Goal: Transaction & Acquisition: Download file/media

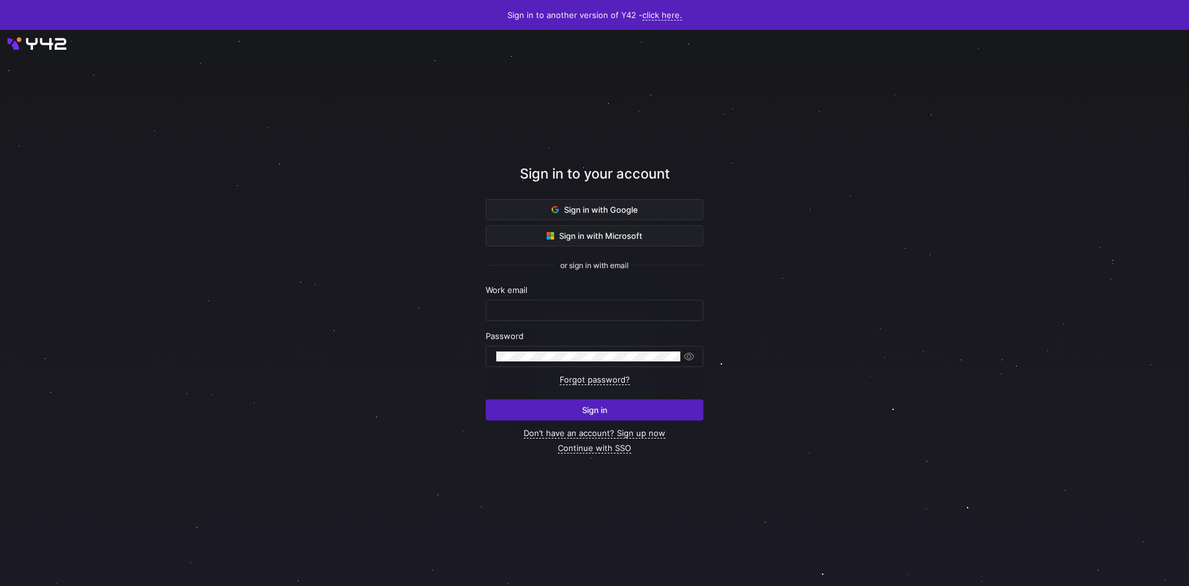
type input "[EMAIL_ADDRESS][DOMAIN_NAME]"
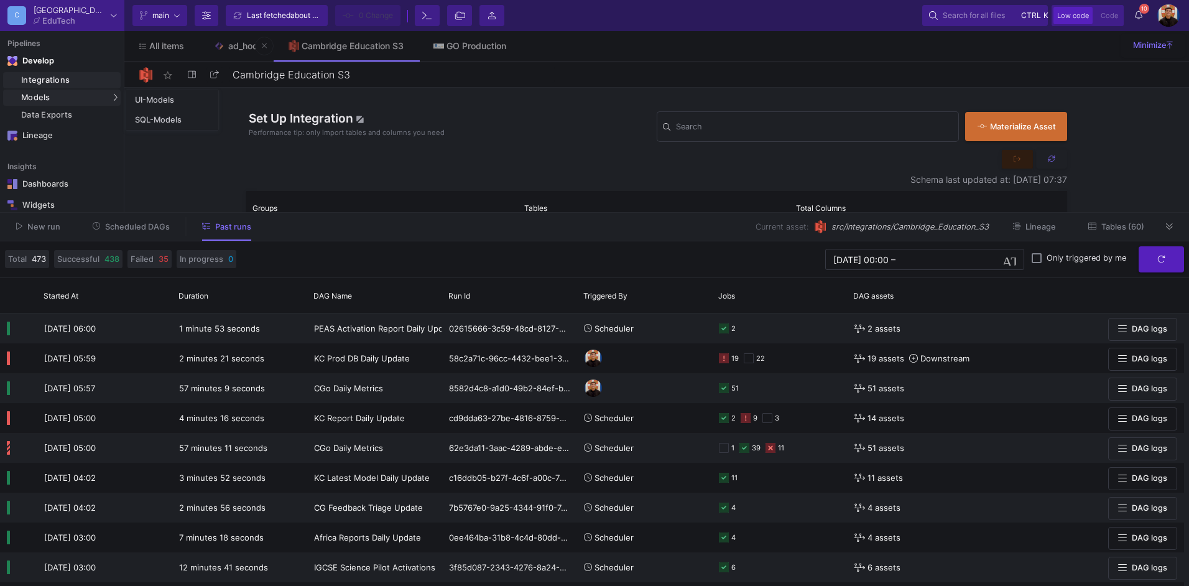
drag, startPoint x: 159, startPoint y: 118, endPoint x: 242, endPoint y: 50, distance: 107.0
click at [159, 118] on div "SQL-Models" at bounding box center [158, 120] width 47 height 10
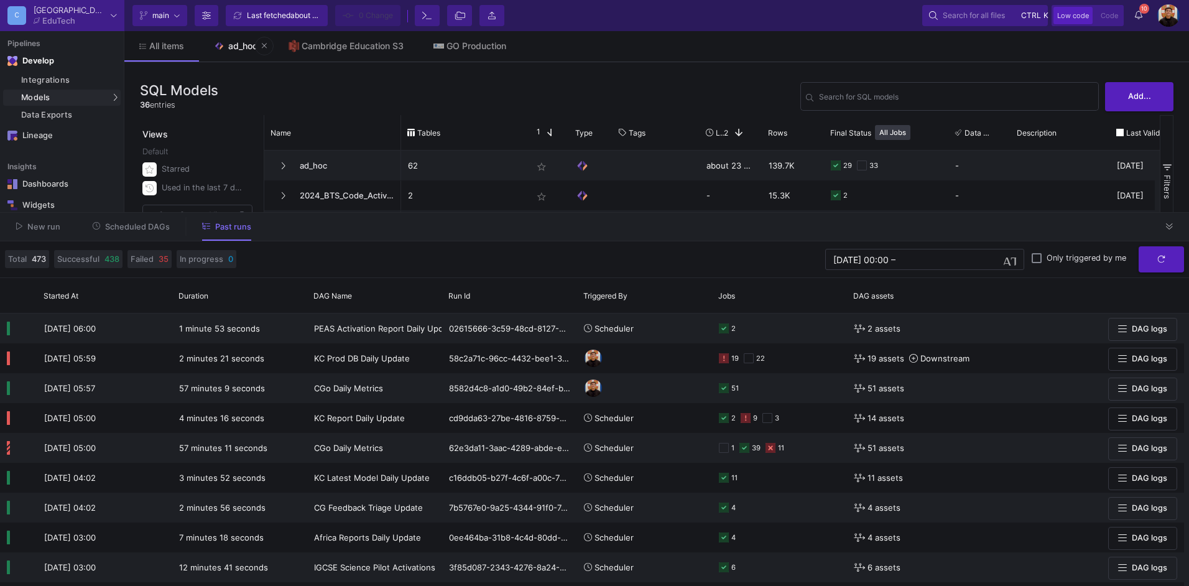
click at [239, 46] on div "ad_hoc" at bounding box center [243, 46] width 32 height 10
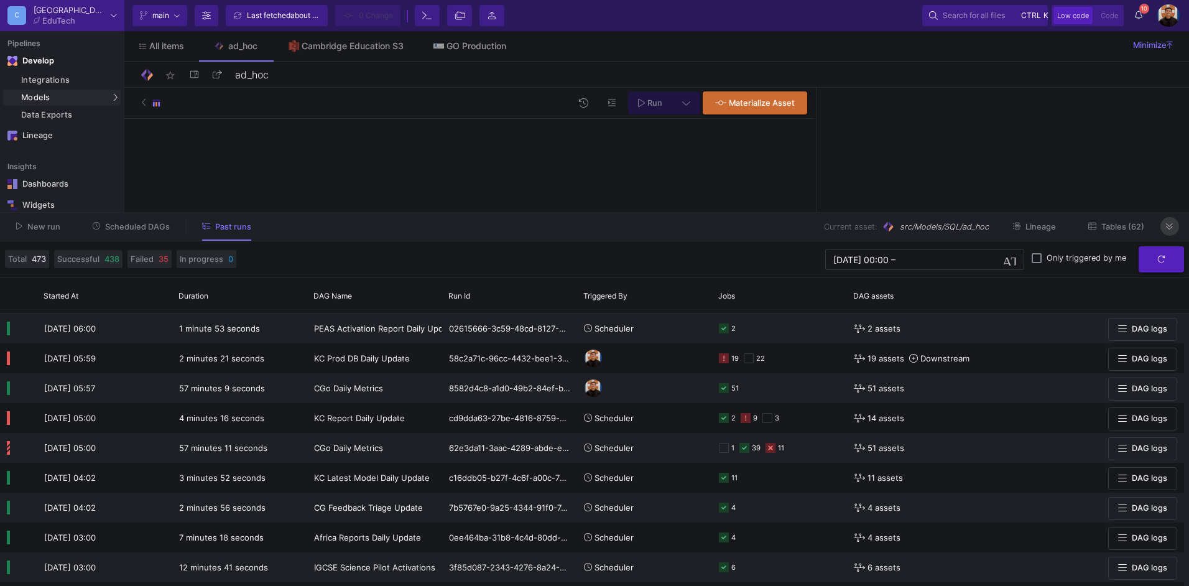
click at [1171, 228] on icon at bounding box center [1169, 227] width 7 height 8
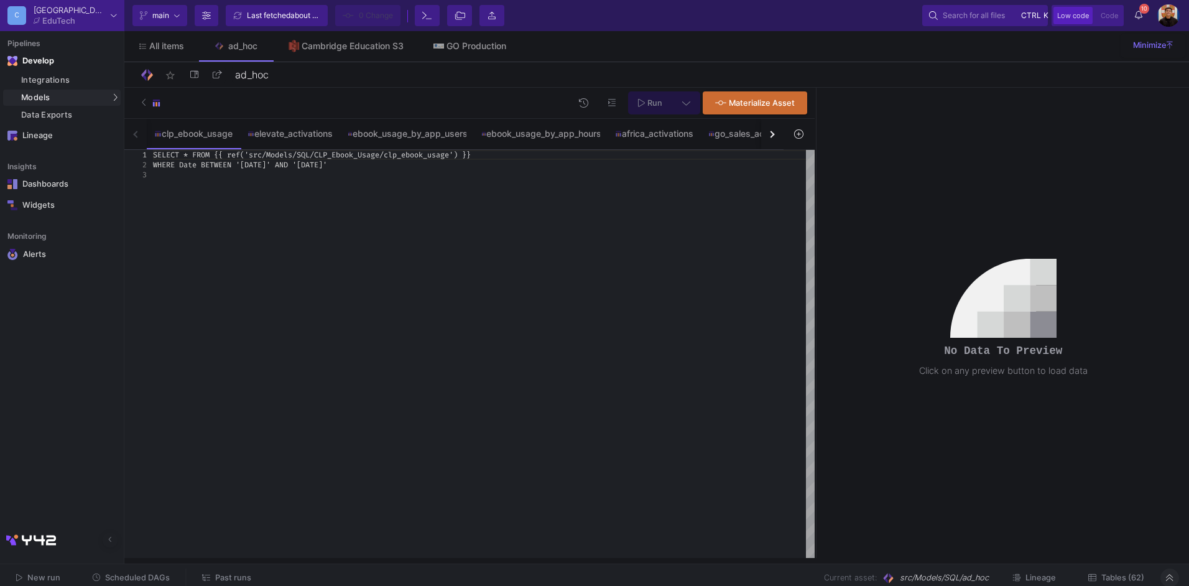
click at [1115, 574] on span "Tables (62)" at bounding box center [1123, 577] width 43 height 9
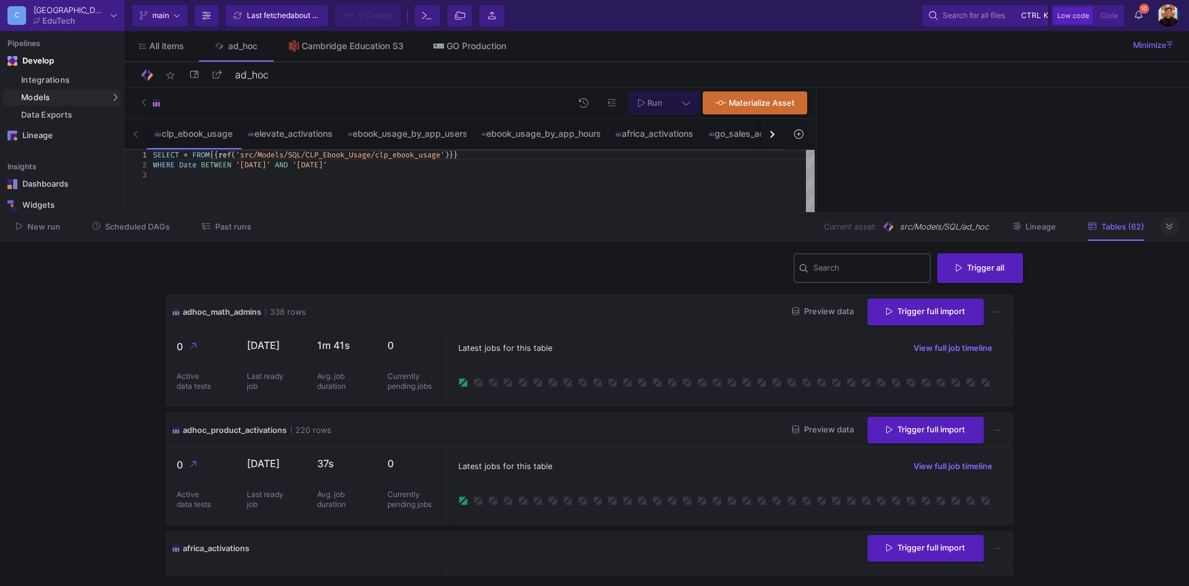
click at [845, 275] on input "Search" at bounding box center [870, 270] width 112 height 10
drag, startPoint x: 840, startPoint y: 276, endPoint x: 731, endPoint y: 269, distance: 109.0
click at [731, 269] on div "admin Search Trigger all" at bounding box center [594, 273] width 857 height 44
drag, startPoint x: 731, startPoint y: 269, endPoint x: 780, endPoint y: 270, distance: 48.5
click at [697, 299] on div "adhoc_math_ admin s 338 rows Preview data Trigger full import" at bounding box center [590, 313] width 846 height 34
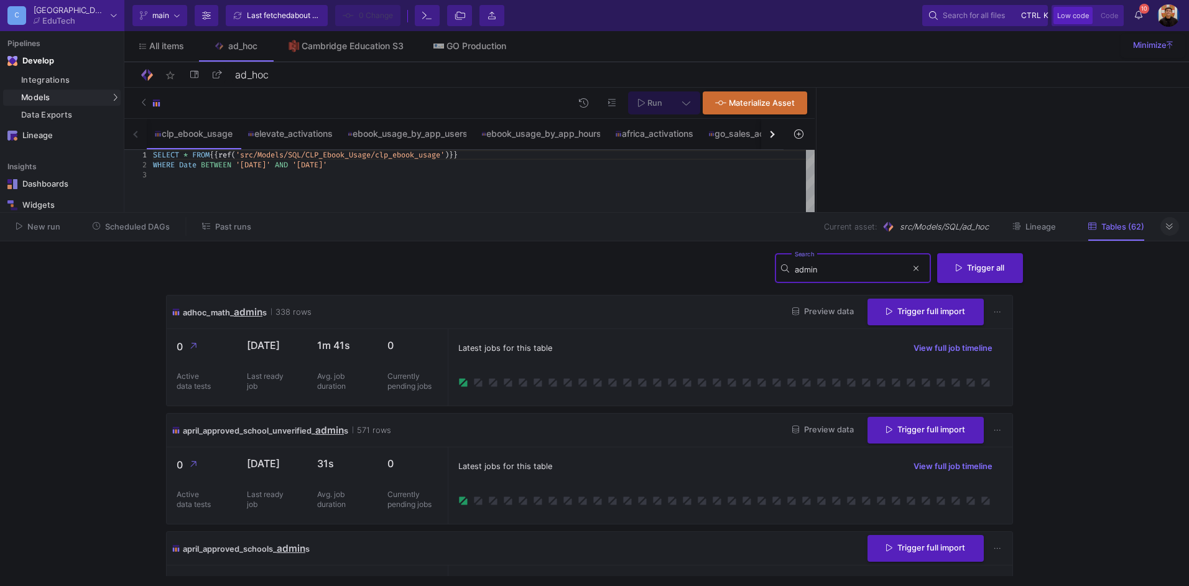
click at [859, 272] on input "admin" at bounding box center [851, 270] width 112 height 10
type input "math"
click at [798, 315] on span "Preview data" at bounding box center [824, 311] width 62 height 9
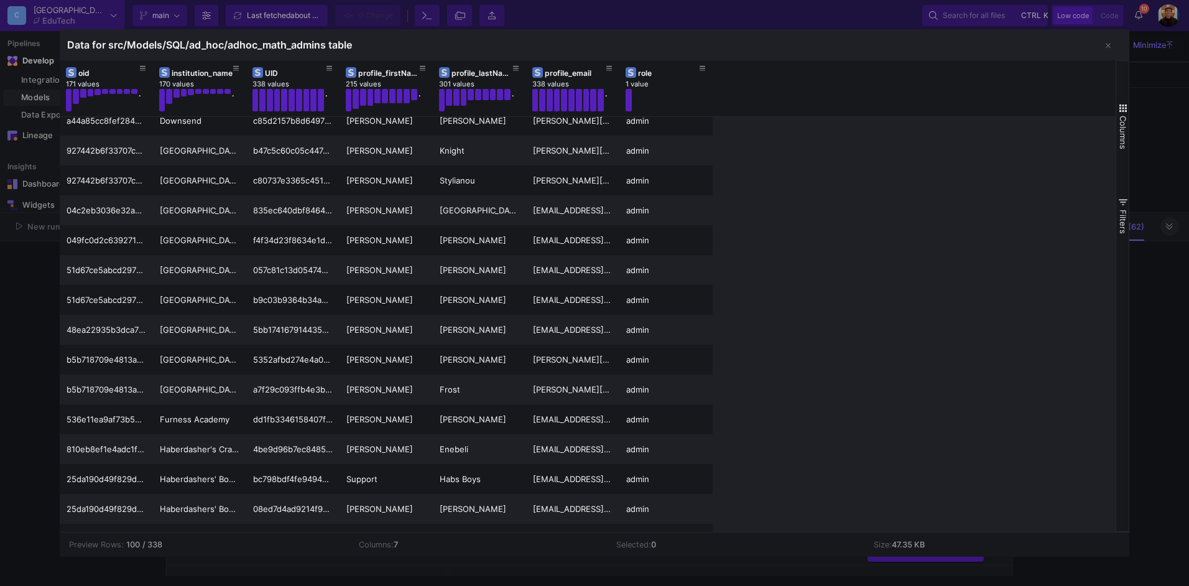
scroll to position [2601, 0]
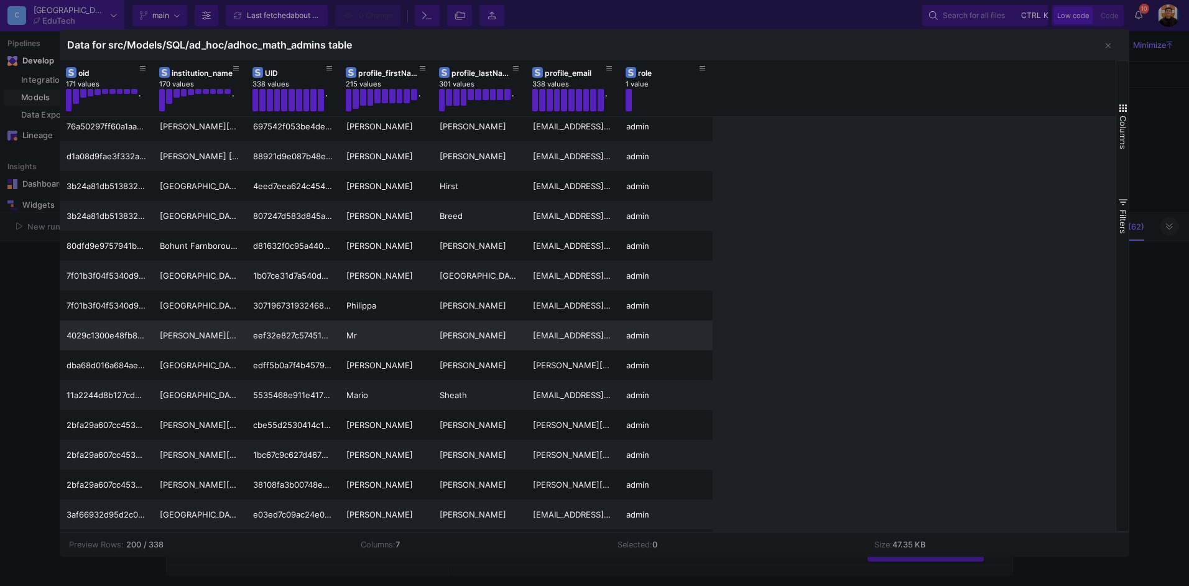
click at [39, 320] on div at bounding box center [594, 293] width 1189 height 586
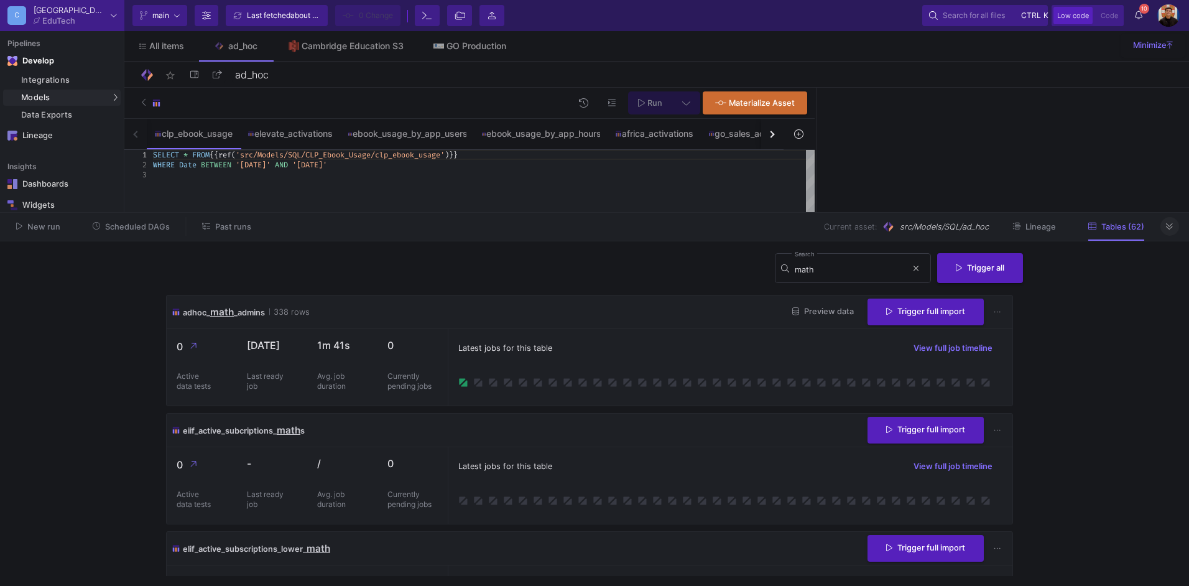
click at [1165, 232] on button at bounding box center [1170, 226] width 19 height 19
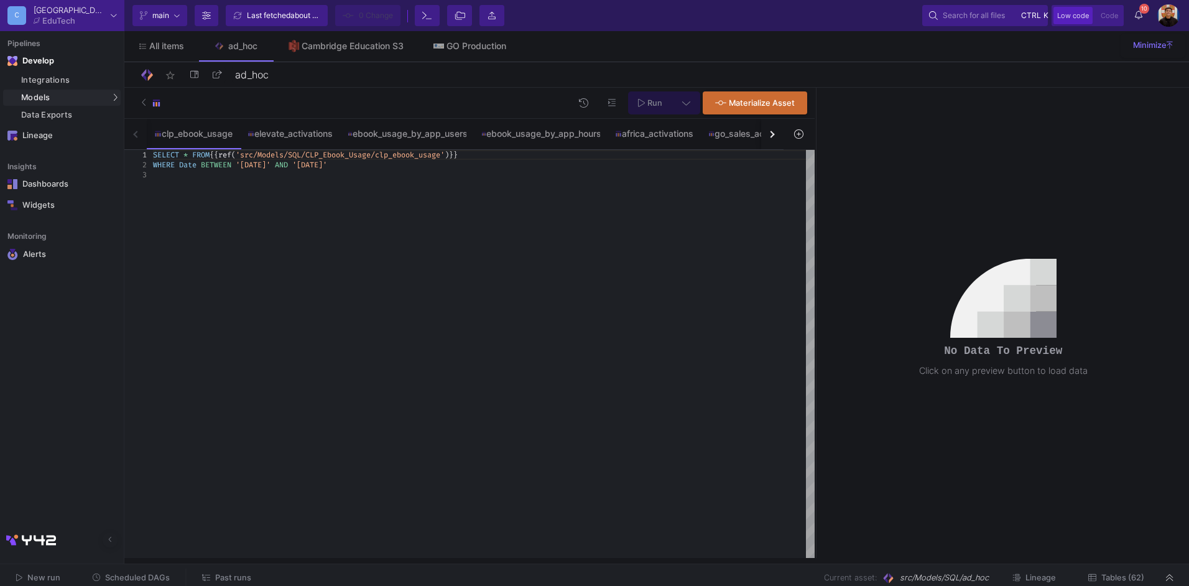
click at [770, 134] on div "button" at bounding box center [771, 134] width 7 height 7
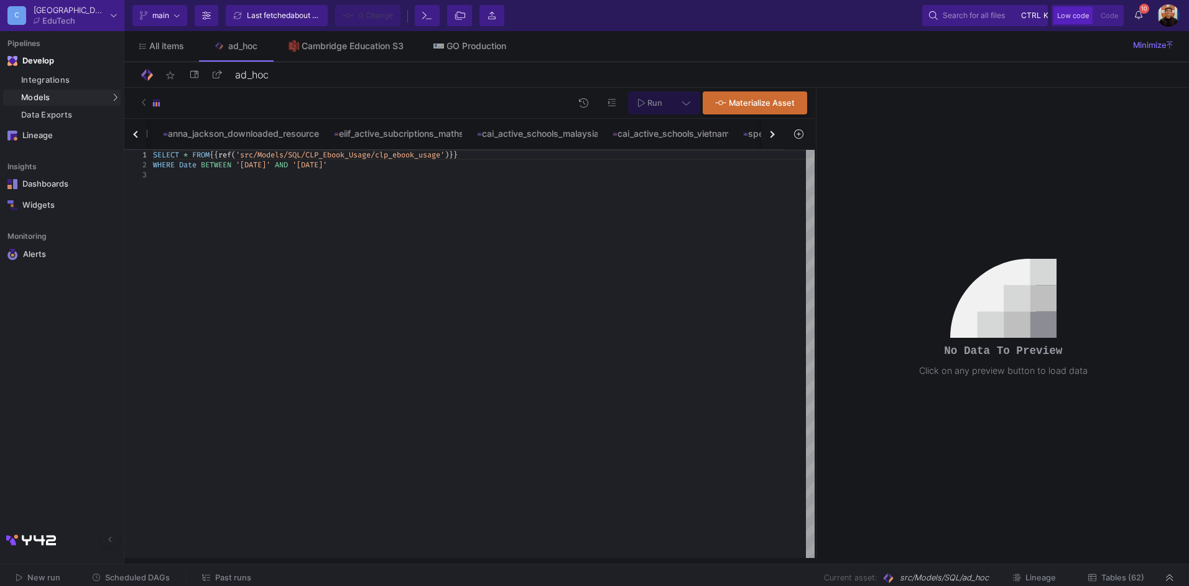
click at [770, 134] on div "button" at bounding box center [771, 134] width 7 height 7
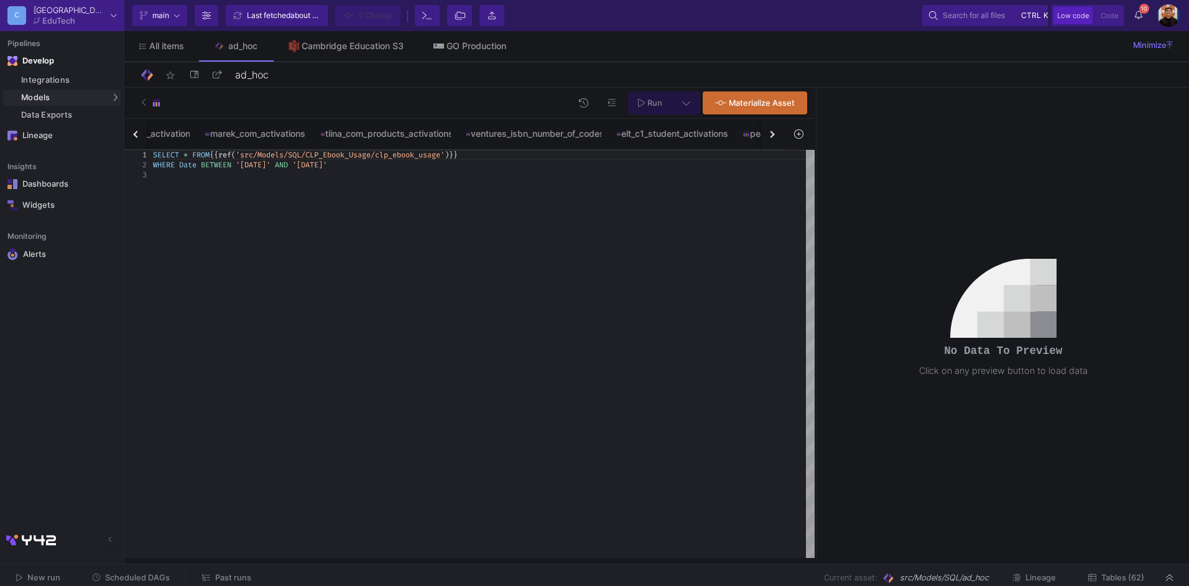
click at [770, 134] on div "button" at bounding box center [771, 134] width 7 height 7
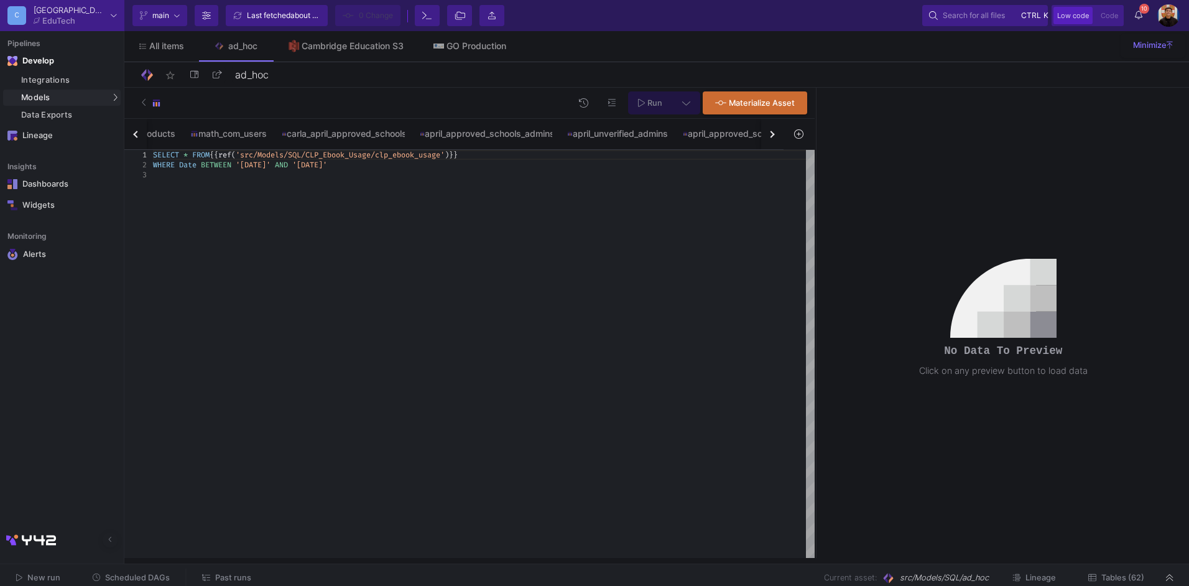
click at [770, 134] on div "button" at bounding box center [771, 134] width 7 height 7
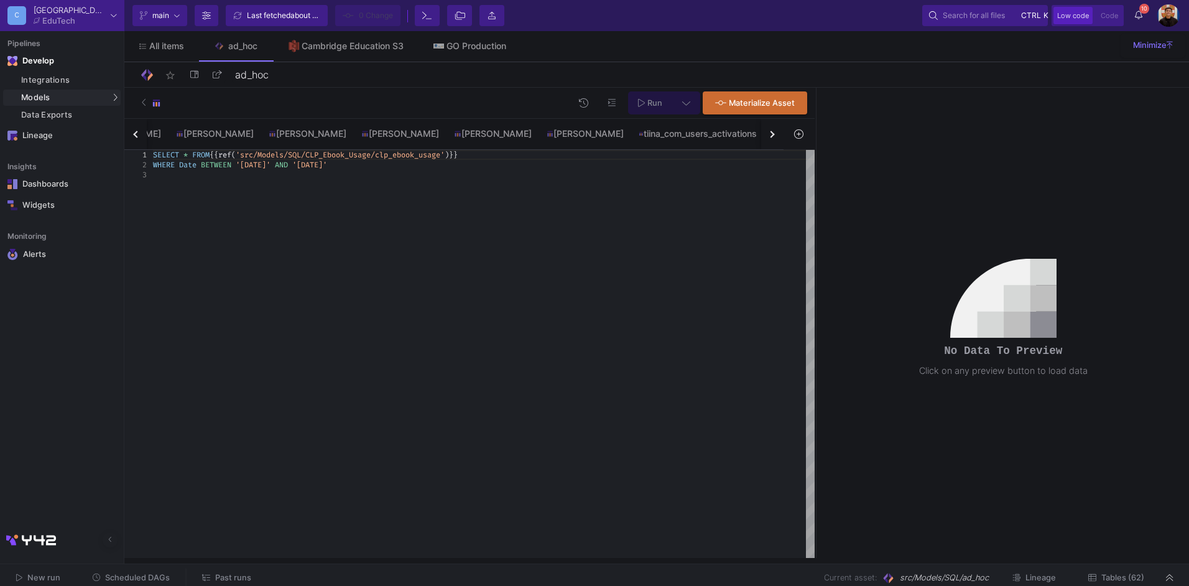
click at [770, 134] on div "button" at bounding box center [771, 134] width 7 height 7
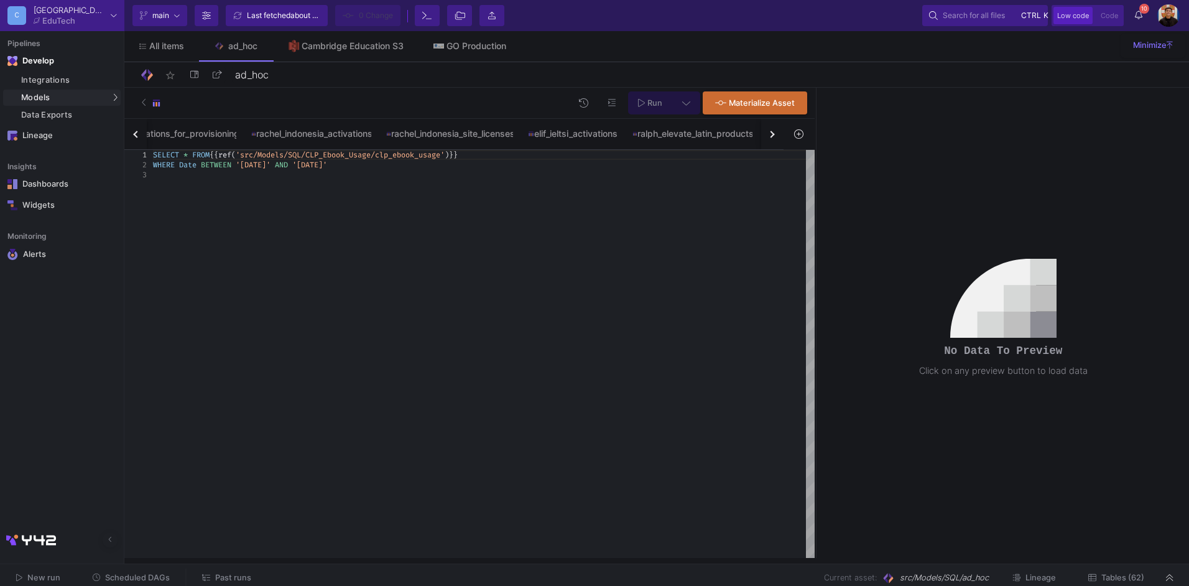
click at [770, 134] on div "button" at bounding box center [771, 134] width 7 height 7
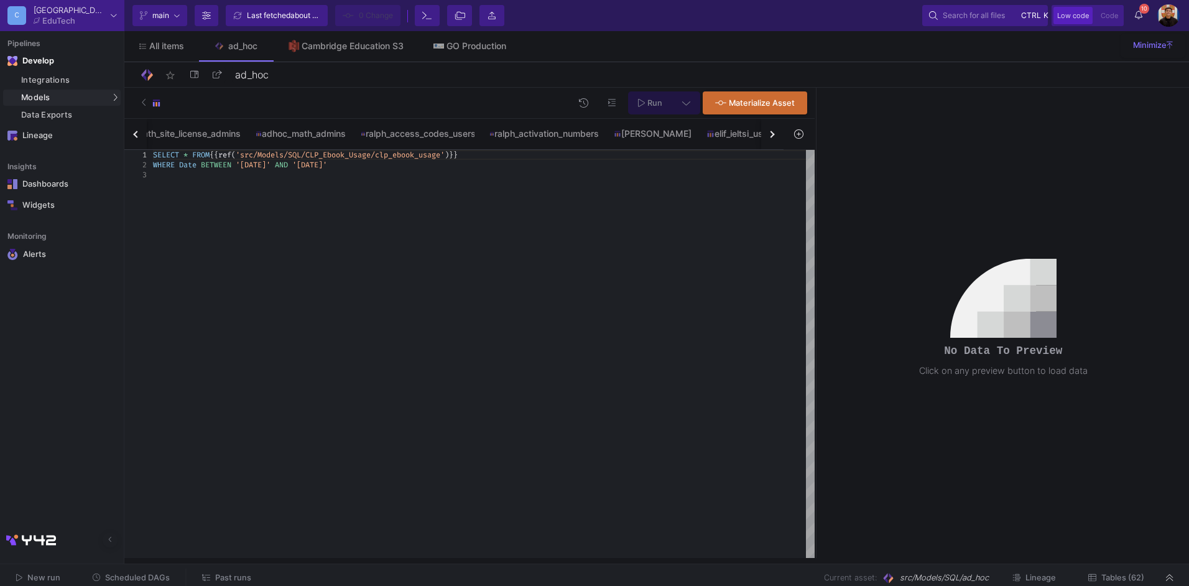
click at [770, 134] on div "button" at bounding box center [771, 134] width 7 height 7
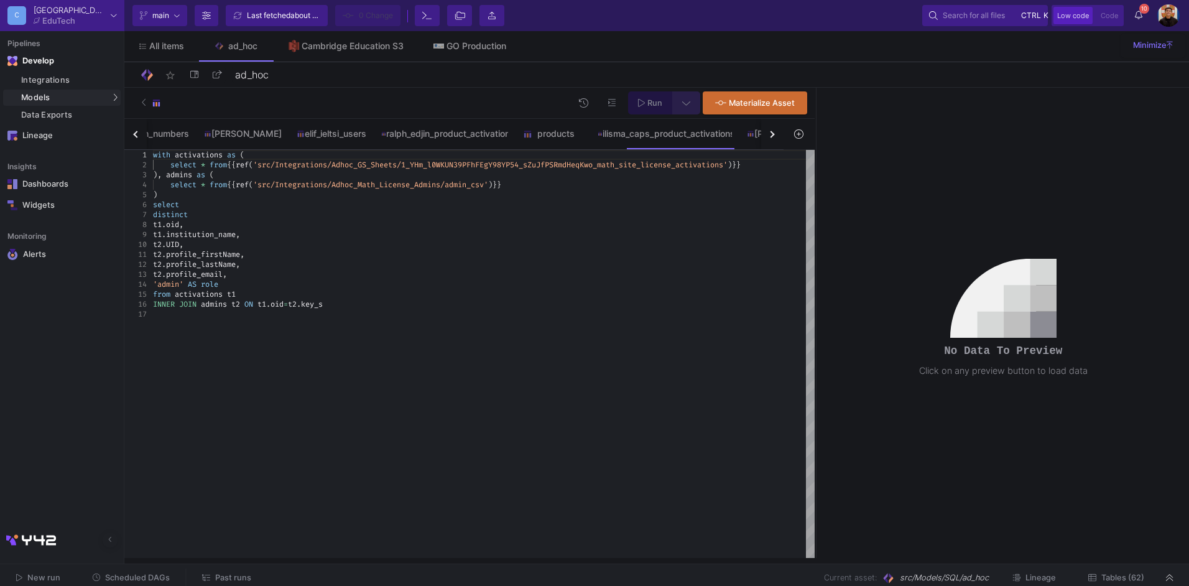
click at [682, 98] on button at bounding box center [687, 102] width 28 height 23
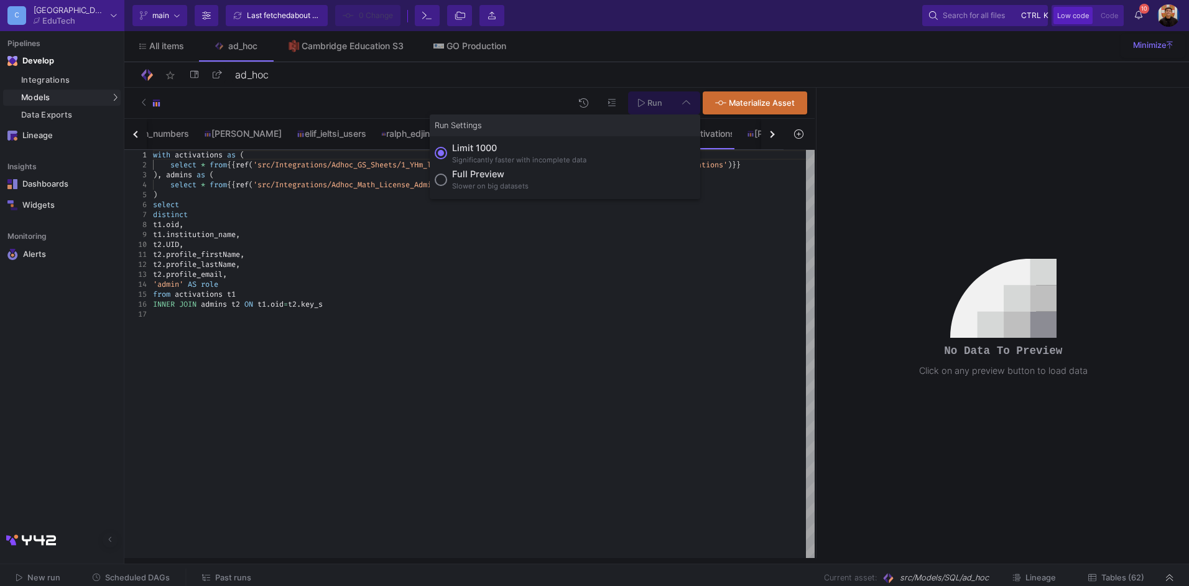
click at [682, 98] on div at bounding box center [594, 293] width 1189 height 586
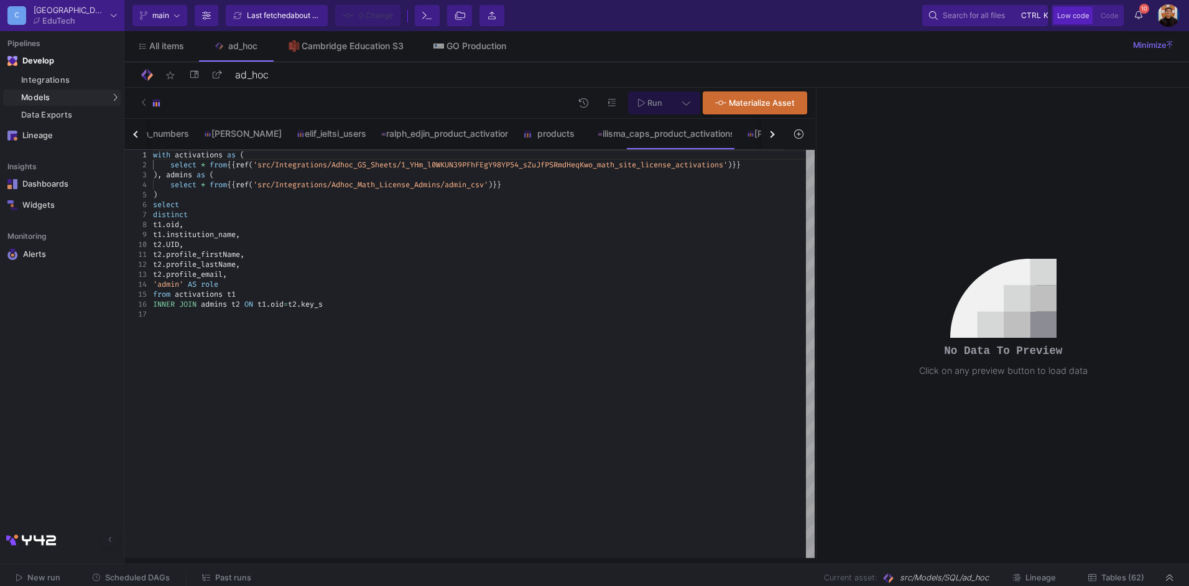
click at [682, 98] on button at bounding box center [687, 102] width 28 height 23
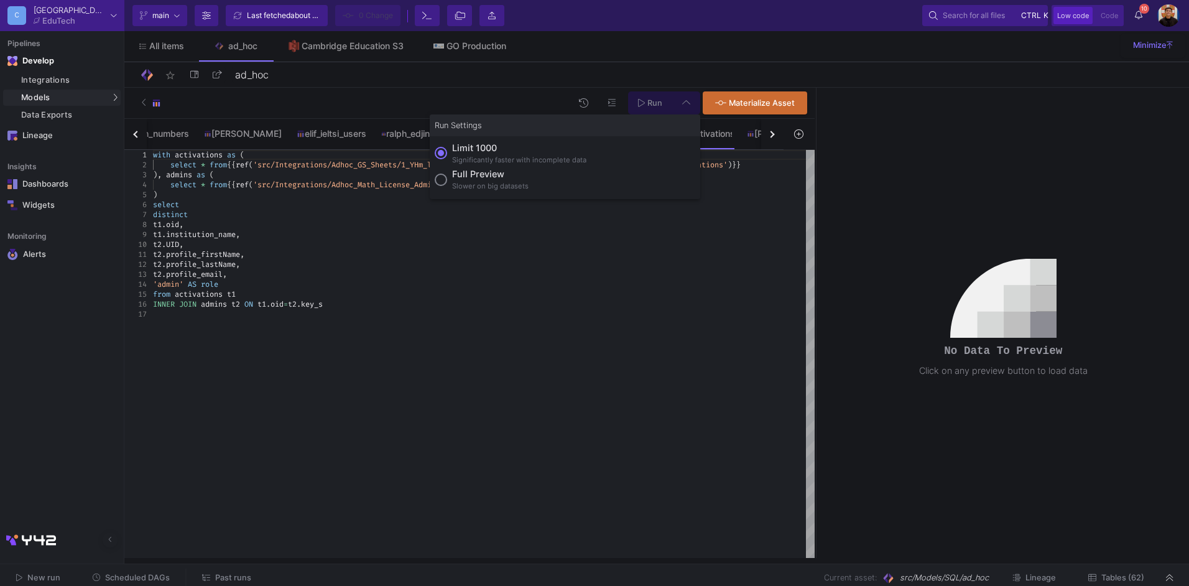
click at [475, 181] on div "Slower on big datasets" at bounding box center [490, 186] width 77 height 11
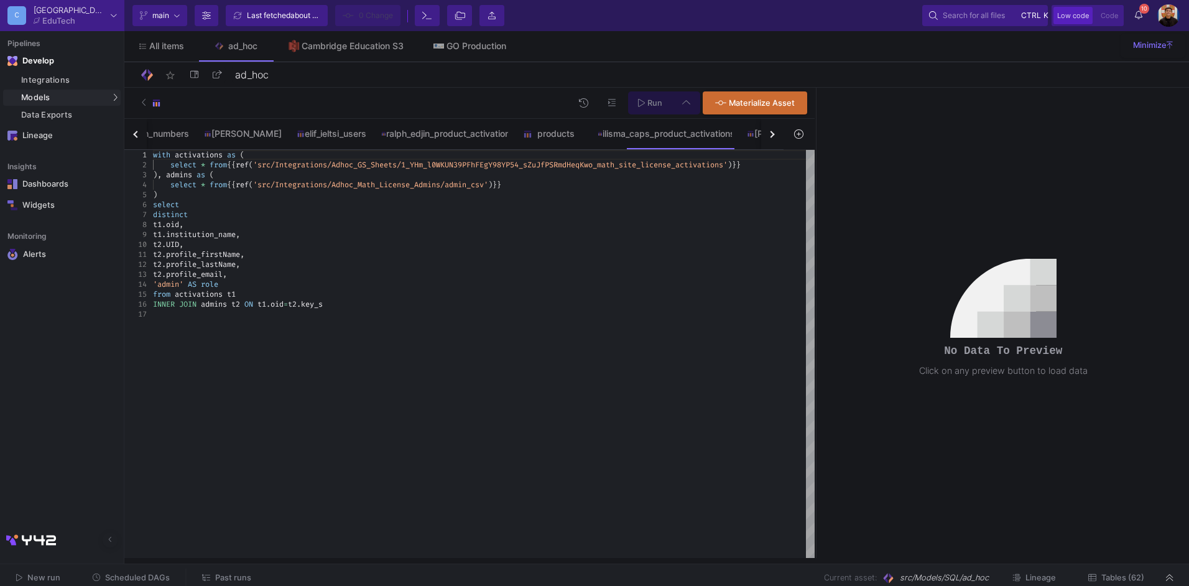
click at [447, 181] on input "Full preview Slower on big datasets" at bounding box center [441, 180] width 12 height 12
radio input "true"
click at [665, 108] on button "Run" at bounding box center [650, 102] width 44 height 23
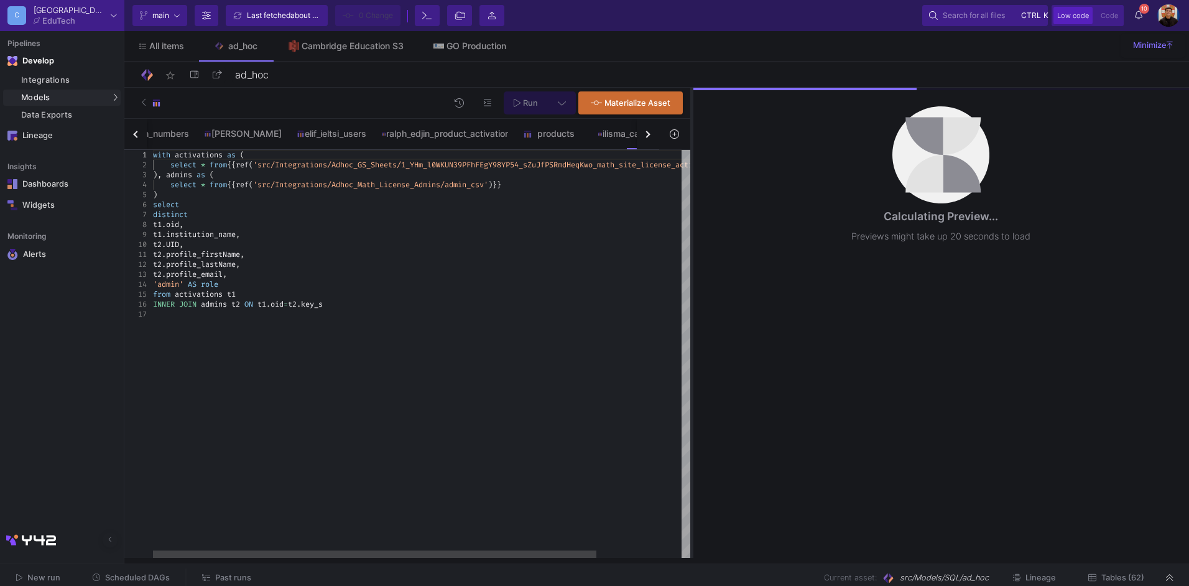
drag, startPoint x: 815, startPoint y: 184, endPoint x: 691, endPoint y: 187, distance: 124.5
click at [691, 187] on div at bounding box center [692, 323] width 3 height 470
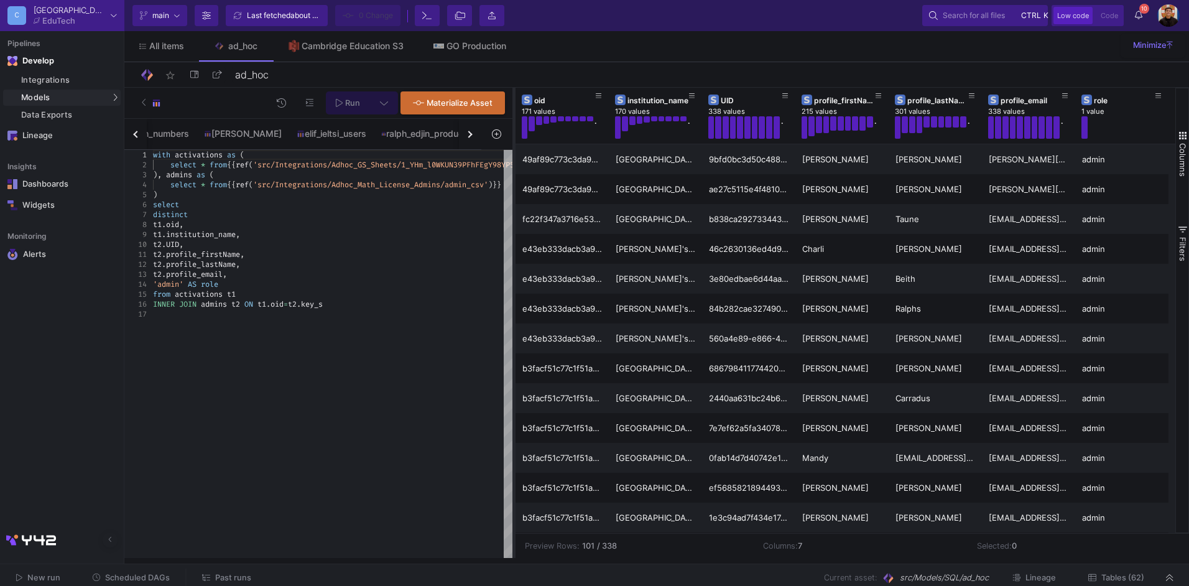
drag, startPoint x: 692, startPoint y: 215, endPoint x: 514, endPoint y: 221, distance: 178.0
click at [514, 221] on div at bounding box center [514, 323] width 3 height 470
click at [383, 307] on div "INNER JOIN admins t2 ON t1 . oid = t2 . key_s" at bounding box center [473, 304] width 640 height 10
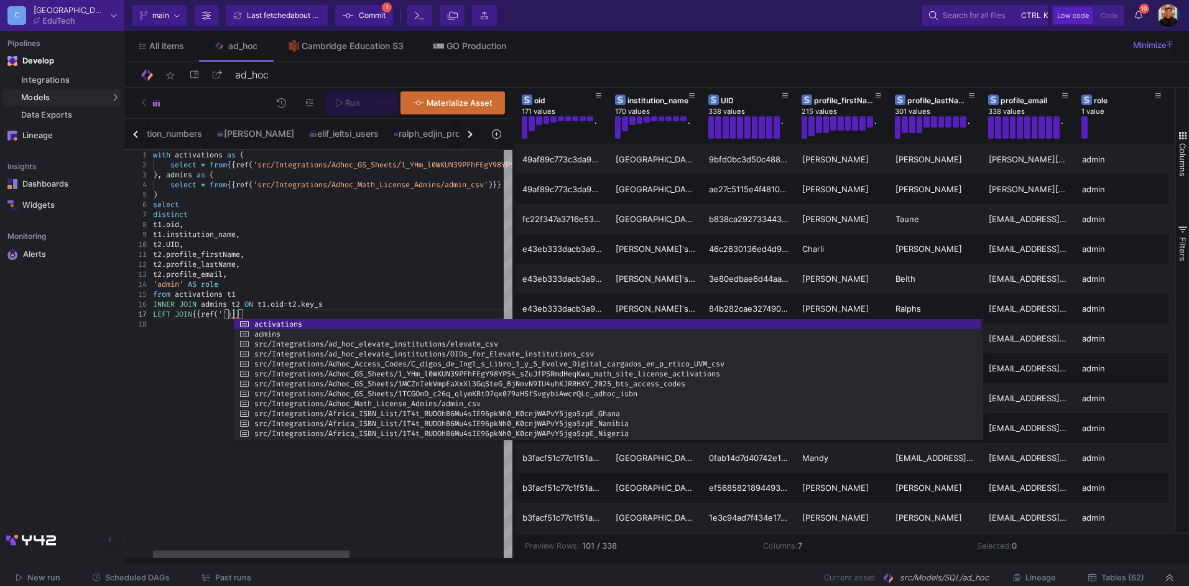
drag, startPoint x: 501, startPoint y: 349, endPoint x: 982, endPoint y: 374, distance: 481.5
click at [982, 374] on div at bounding box center [982, 379] width 2 height 121
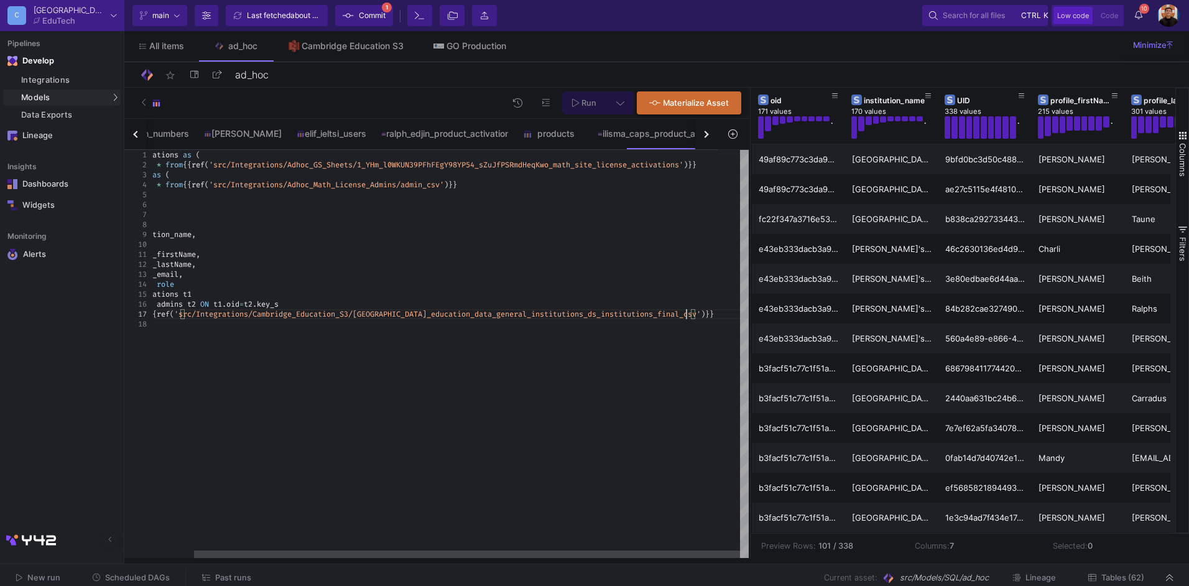
drag, startPoint x: 513, startPoint y: 410, endPoint x: 756, endPoint y: 402, distance: 243.4
click at [752, 413] on div at bounding box center [750, 323] width 3 height 470
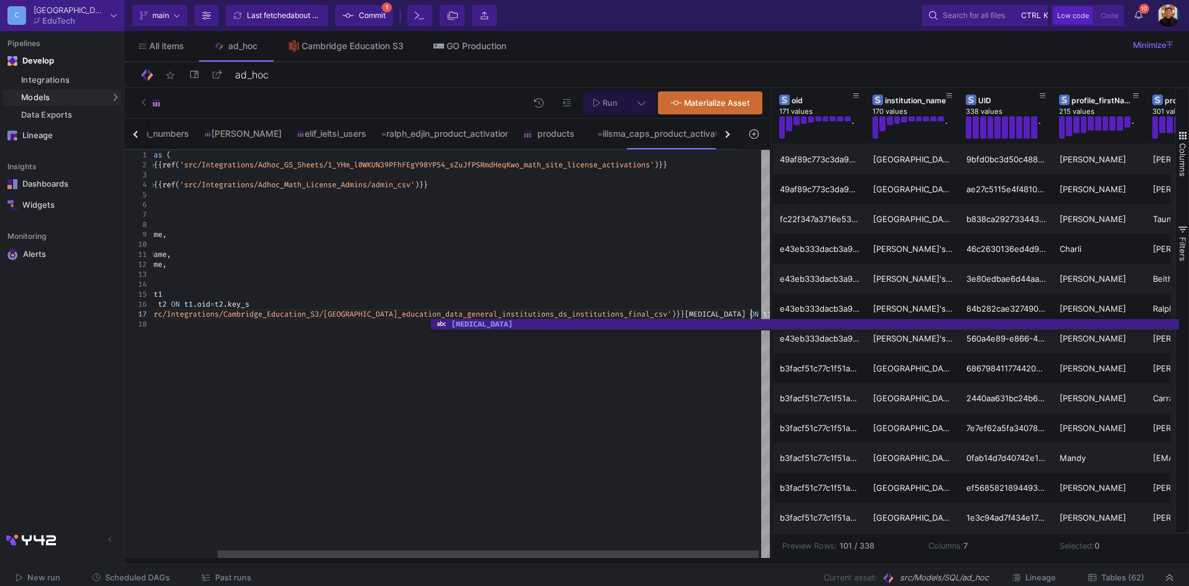
scroll to position [60, 676]
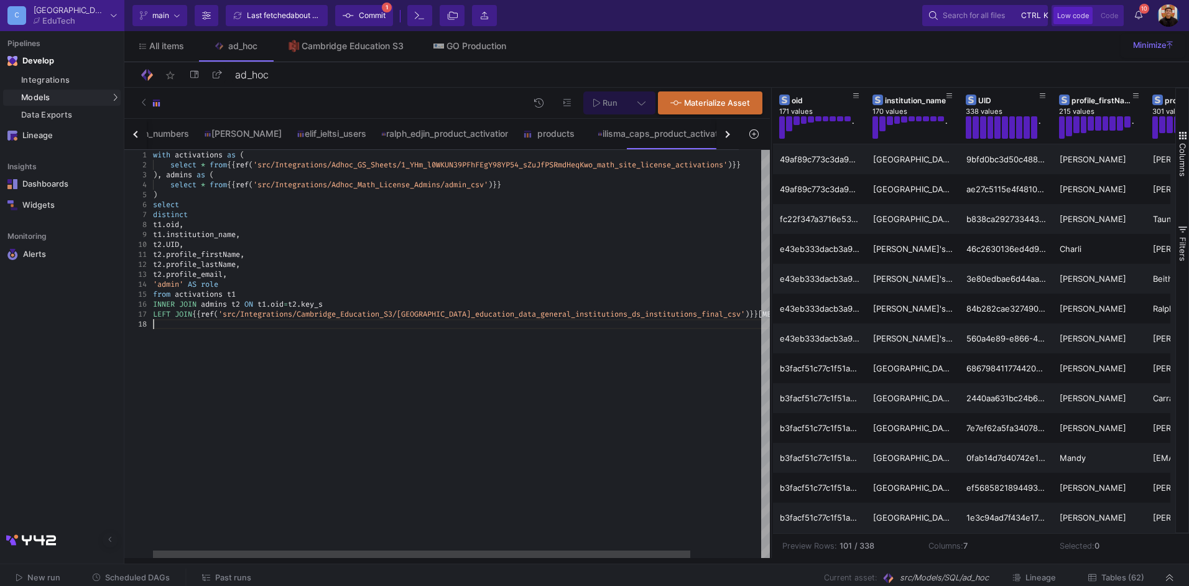
paste textarea "{{ ref('src/Integrations/Cambridge_Education_S3/cambridge_education_data_genera…"
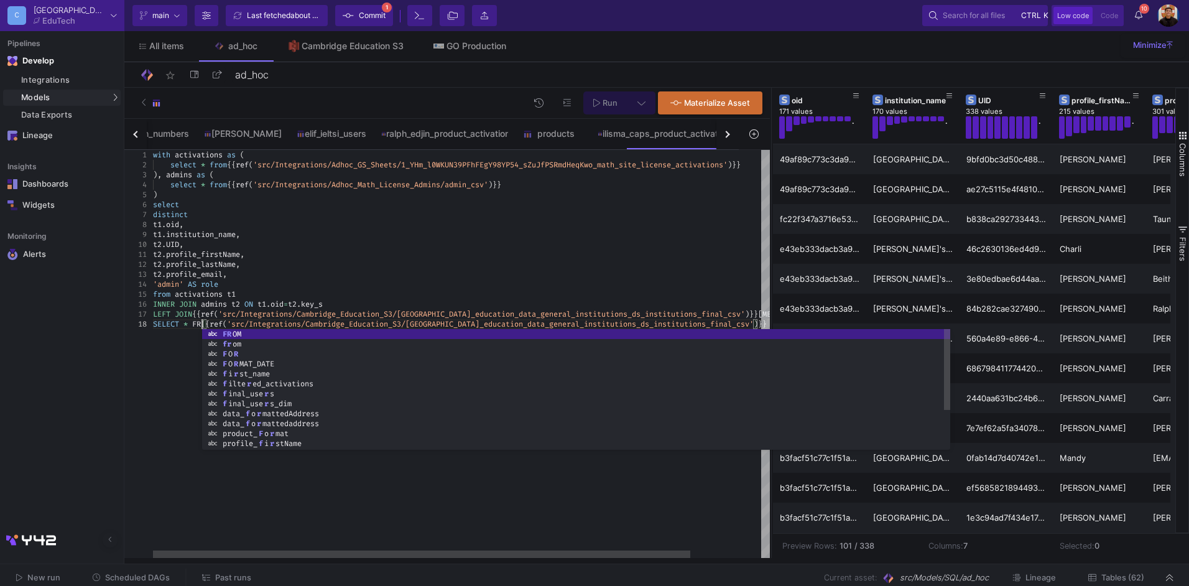
scroll to position [70, 62]
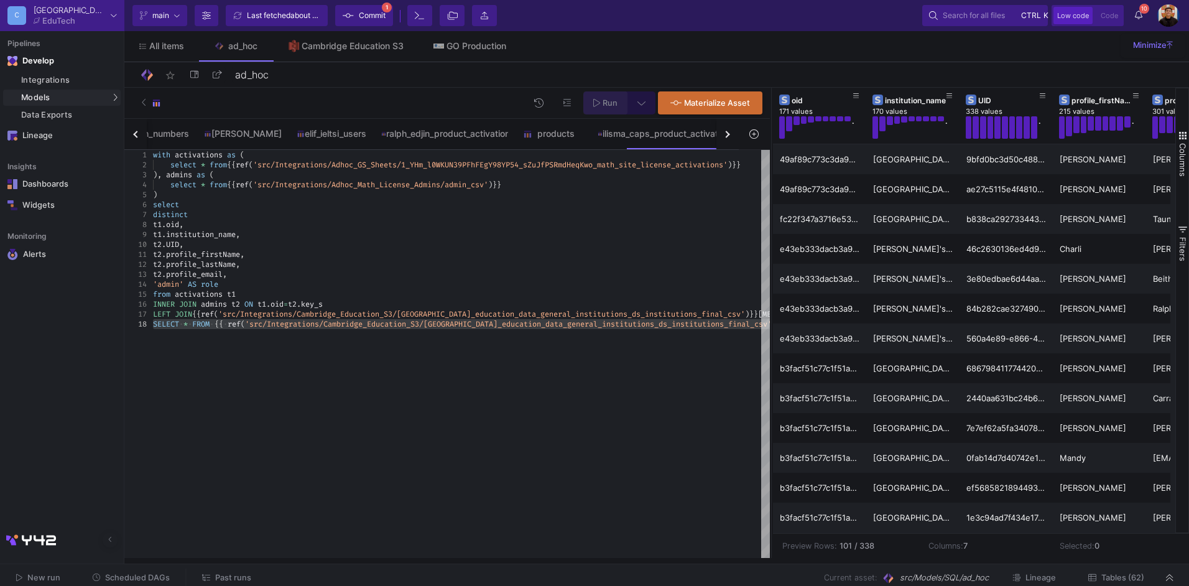
click at [600, 96] on button "Run" at bounding box center [606, 102] width 44 height 23
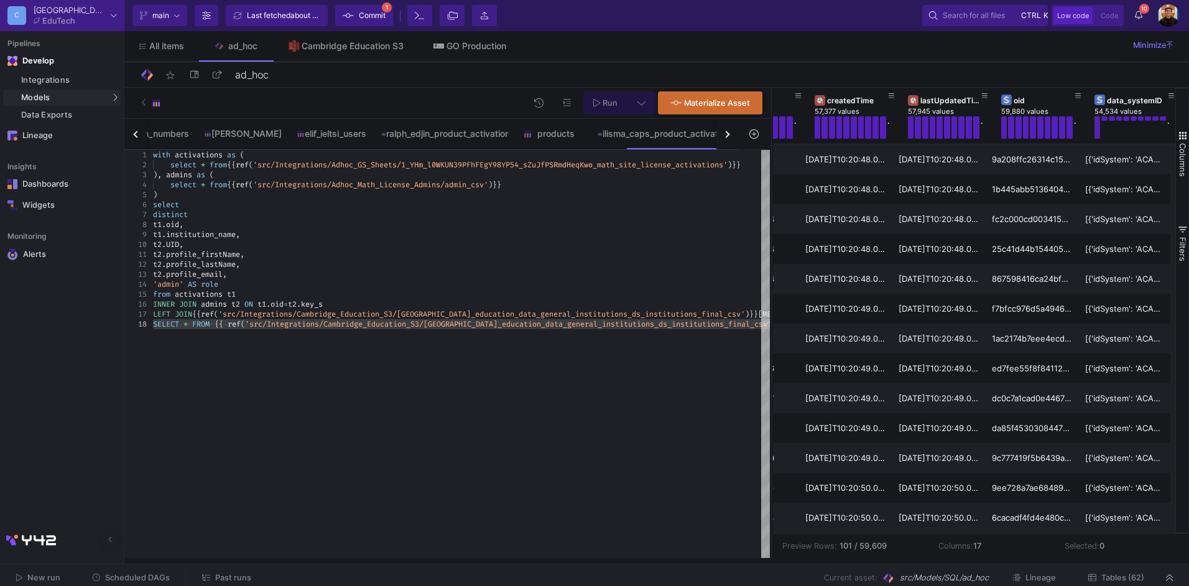
scroll to position [0, 174]
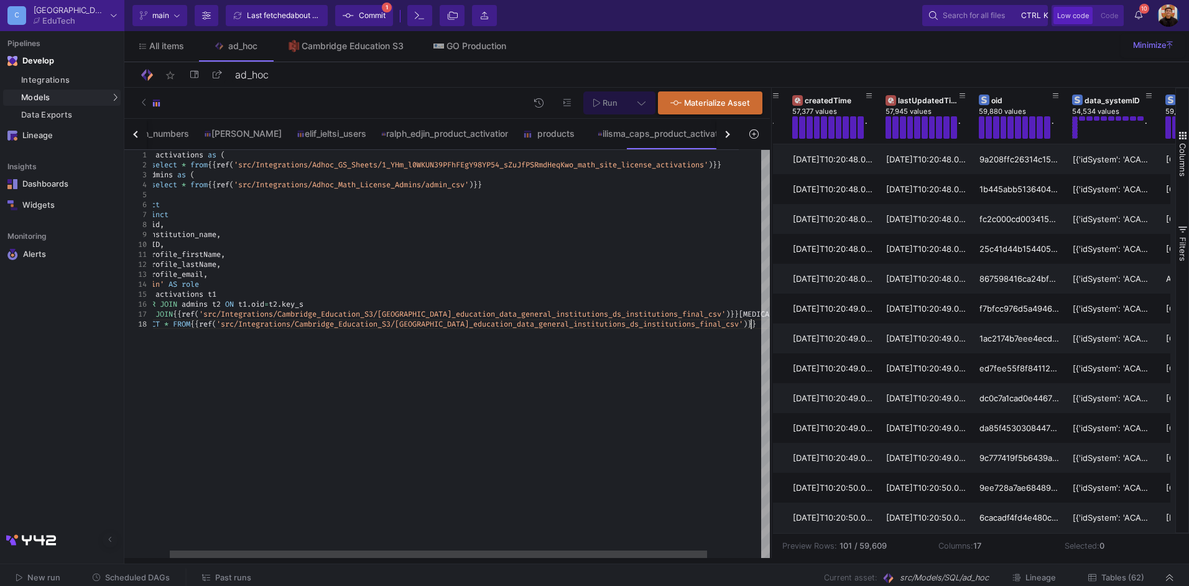
click at [289, 345] on div "with activations as ( select * from {{ ref ( 'src/Integrations/Adhoc_GS_Sheets/…" at bounding box center [483, 354] width 698 height 408
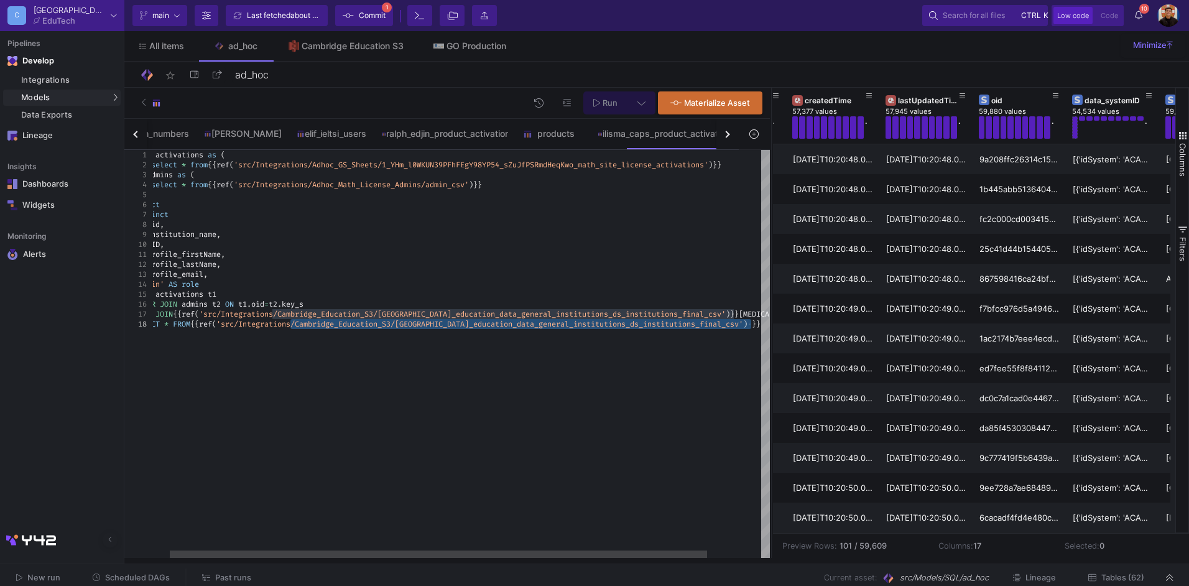
click at [732, 335] on div "with activations as ( select * from {{ ref ( 'src/Integrations/Adhoc_GS_Sheets/…" at bounding box center [483, 354] width 698 height 408
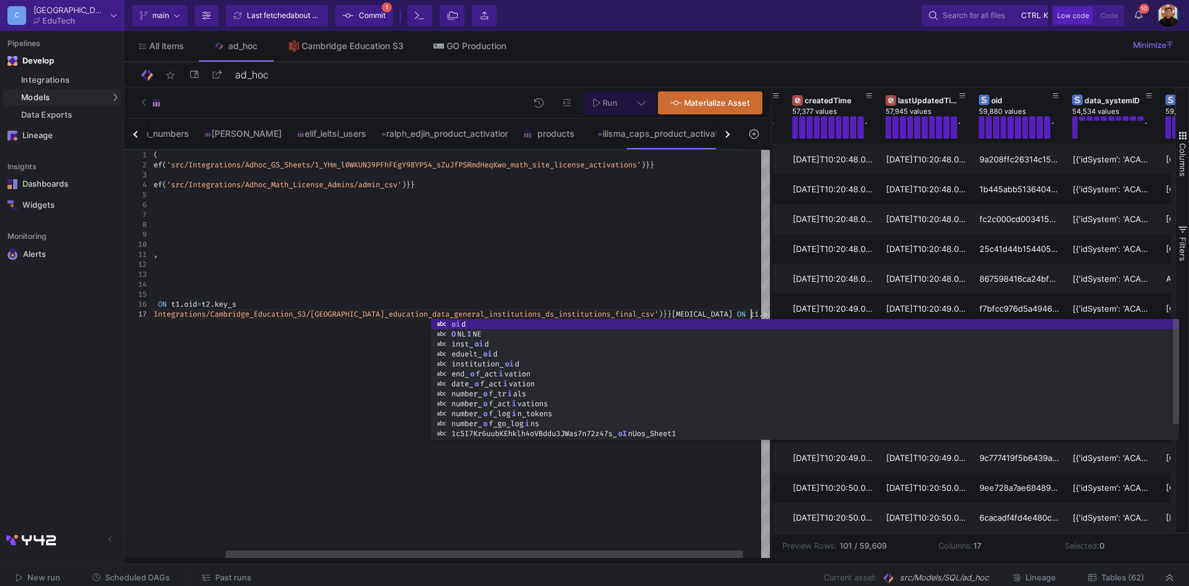
scroll to position [69, 689]
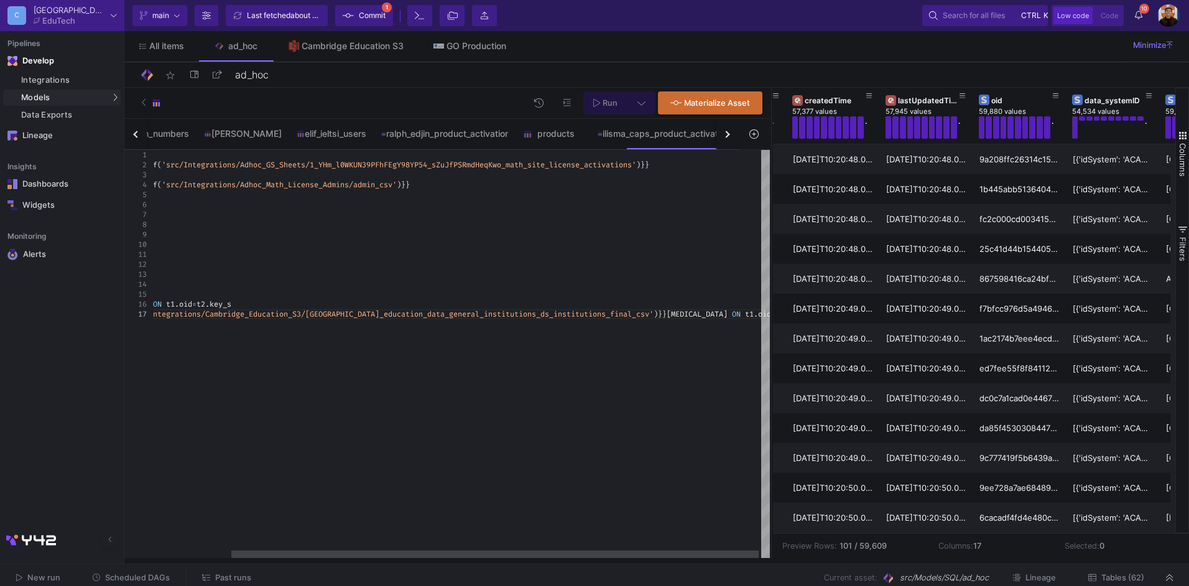
click at [506, 305] on div "INNER JOIN admins t2 ON t1 . oid = t2 . key_s" at bounding box center [418, 304] width 712 height 10
click at [314, 268] on div "t2 . profile_lastName ," at bounding box center [418, 264] width 712 height 10
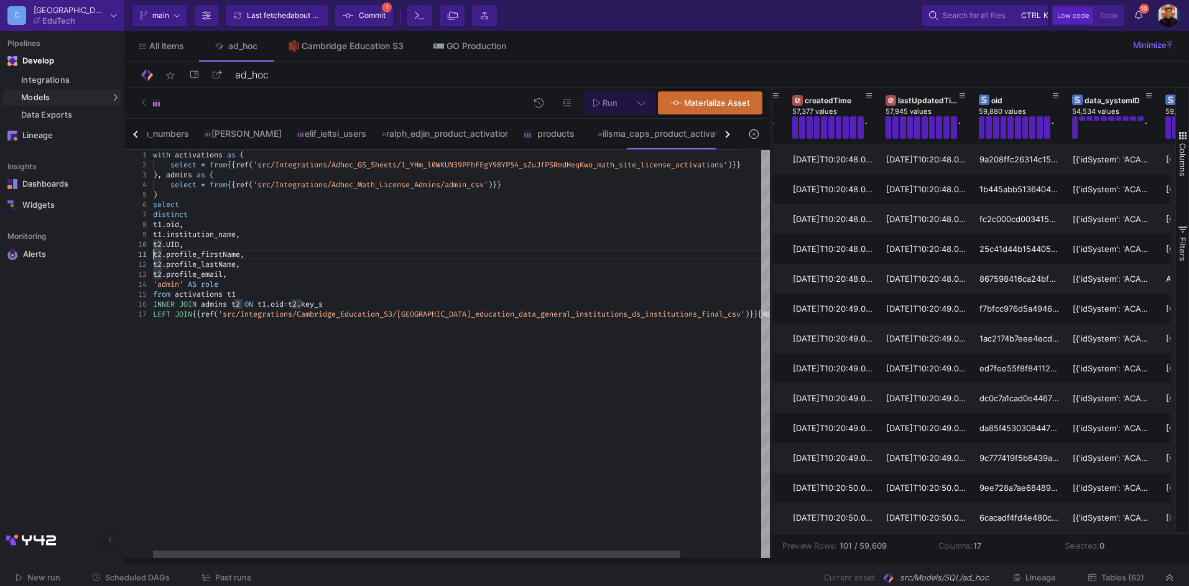
scroll to position [69, 618]
click at [261, 283] on div "'admin' AS role" at bounding box center [509, 284] width 712 height 10
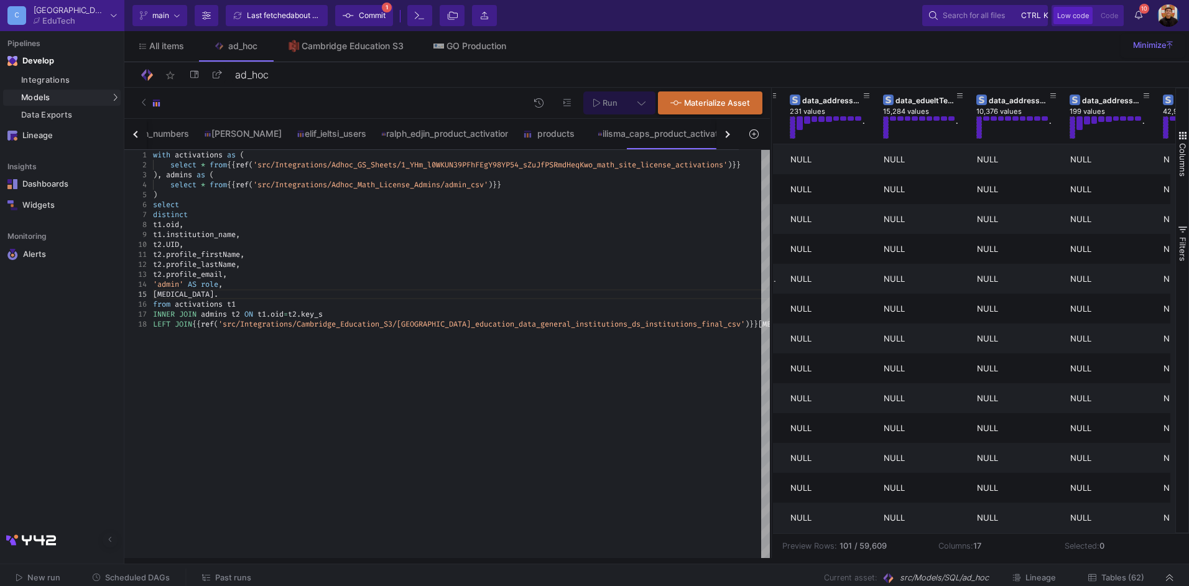
scroll to position [0, 868]
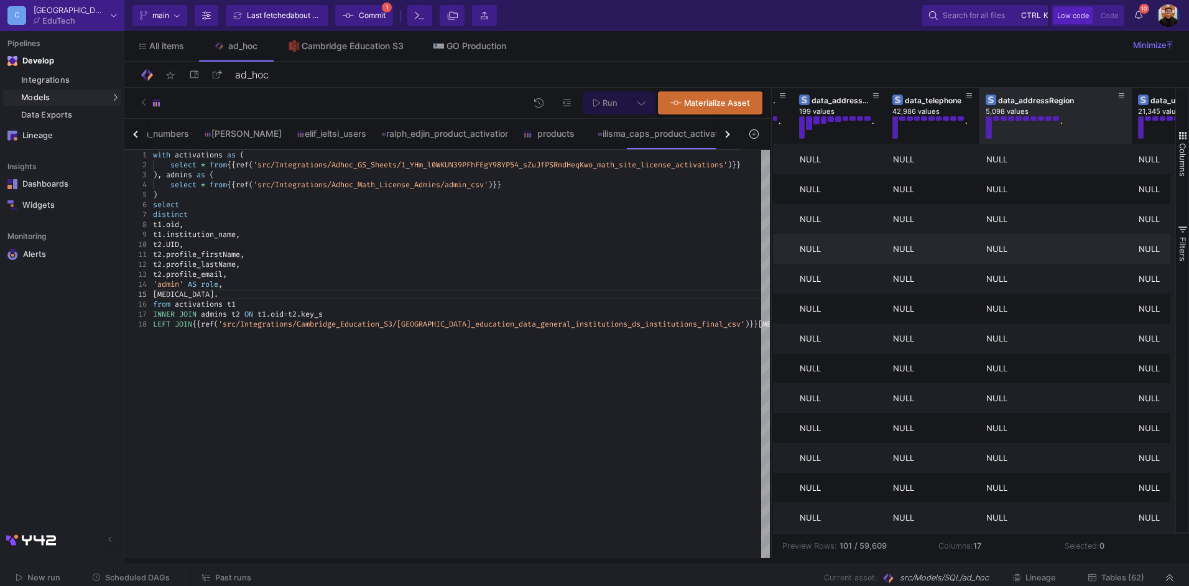
drag, startPoint x: 1070, startPoint y: 118, endPoint x: 1053, endPoint y: 263, distance: 146.6
click at [1130, 139] on div at bounding box center [1132, 116] width 5 height 56
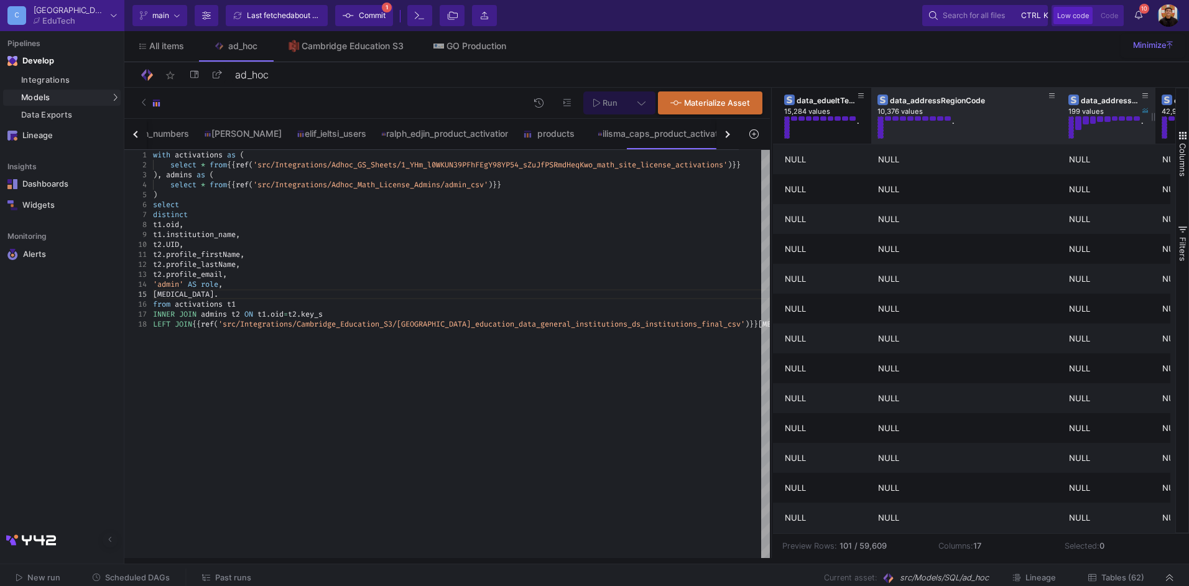
drag, startPoint x: 964, startPoint y: 117, endPoint x: 1061, endPoint y: 126, distance: 98.1
click at [1061, 126] on div at bounding box center [1062, 116] width 5 height 56
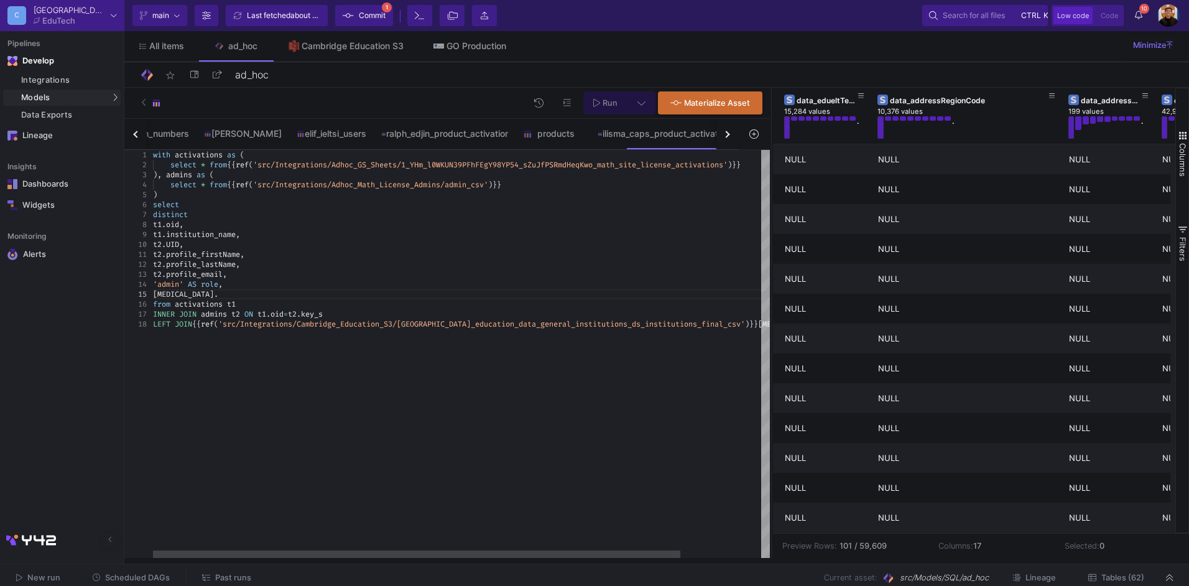
click at [198, 296] on div "[MEDICAL_DATA] ." at bounding box center [509, 294] width 712 height 10
type textarea "t2.profile_firstName, t2.profile_lastName, t2.profile_email, 'admin' AS role, […"
click at [648, 97] on button at bounding box center [642, 102] width 28 height 23
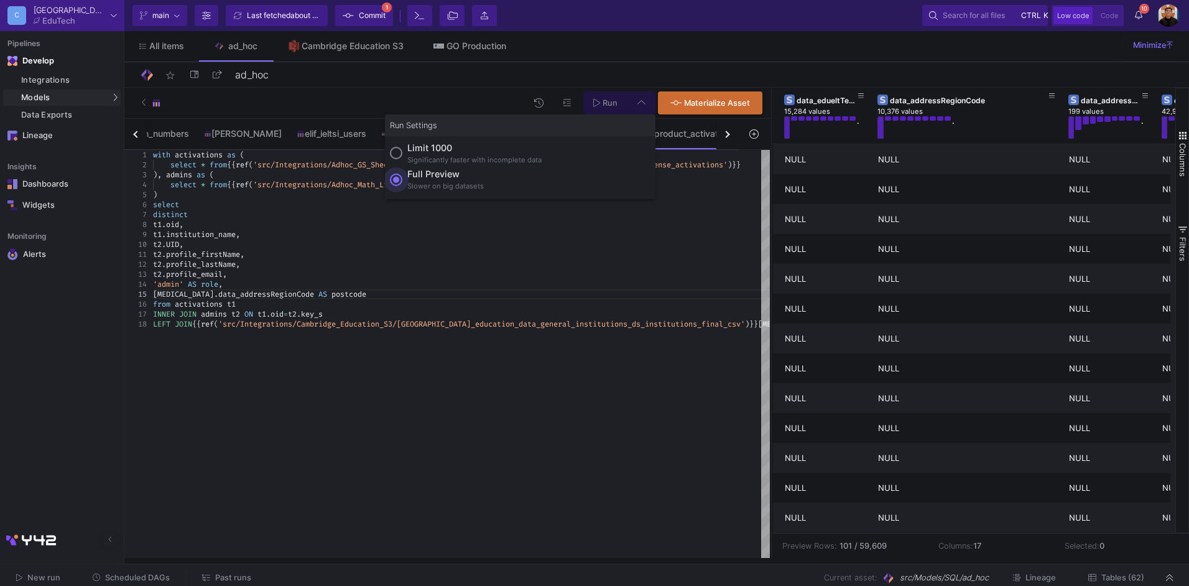
click at [443, 179] on div "Full preview" at bounding box center [445, 174] width 77 height 14
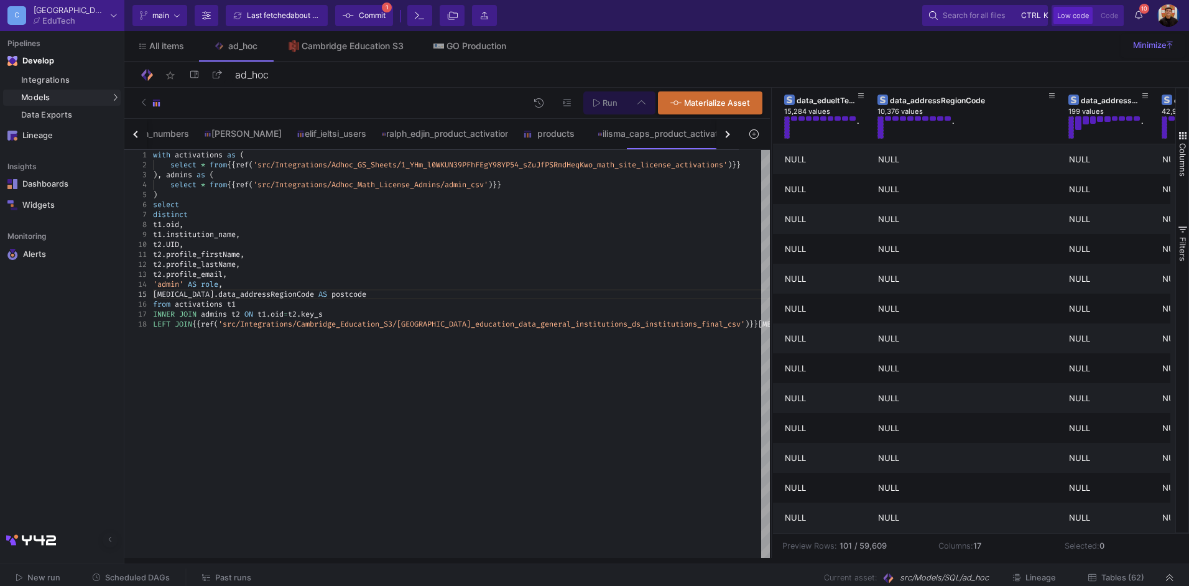
click at [403, 179] on input "Full preview Slower on big datasets" at bounding box center [396, 180] width 12 height 12
click at [596, 101] on icon at bounding box center [596, 102] width 7 height 9
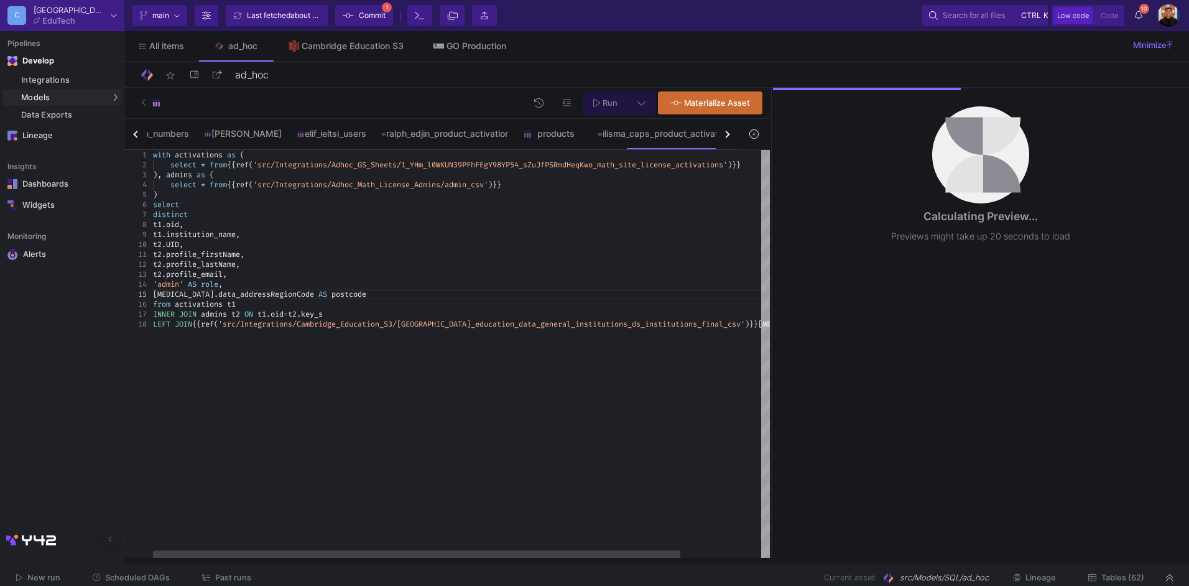
click at [482, 424] on div "with activations as ( select * from {{ ref ( 'src/Integrations/Adhoc_GS_Sheets/…" at bounding box center [509, 354] width 712 height 408
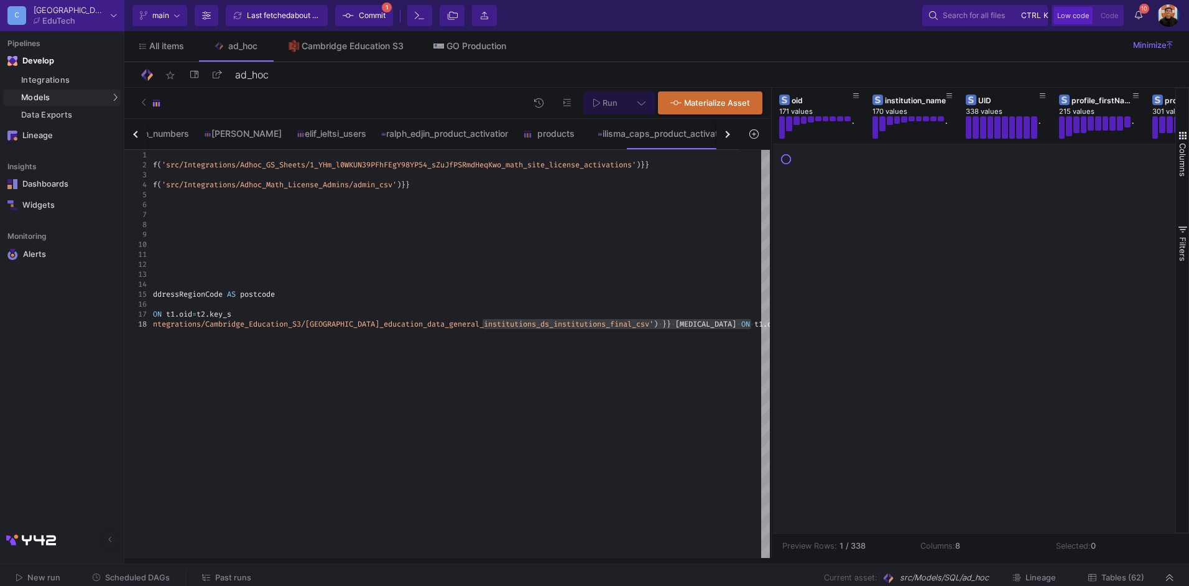
click at [854, 533] on div "Preview Rows: 1 / 338 Columns: 8 Selected: 0" at bounding box center [981, 545] width 416 height 25
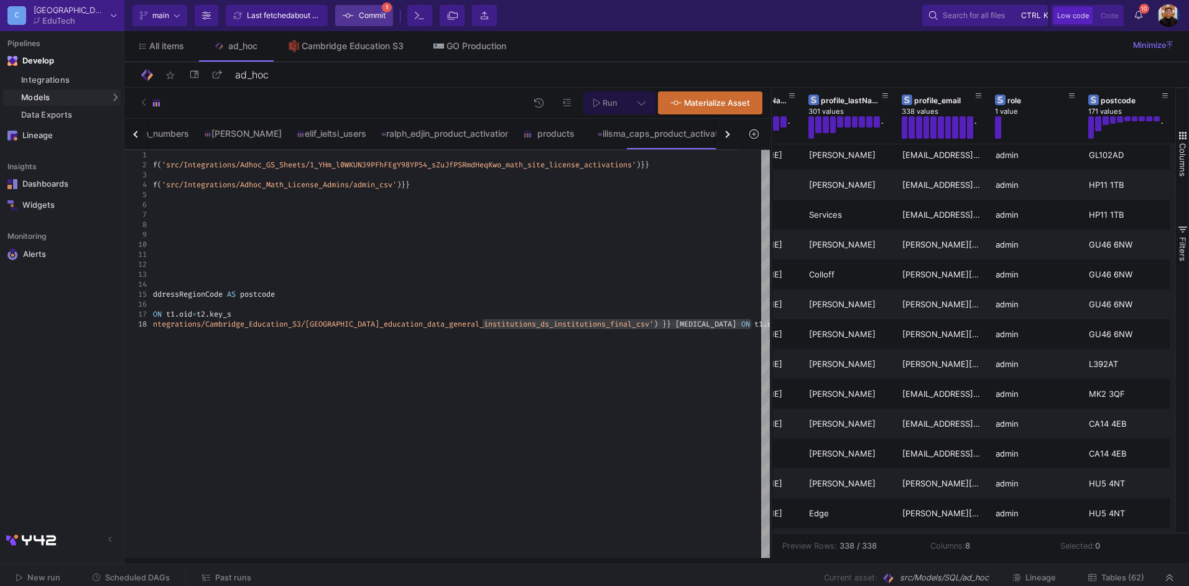
click at [366, 10] on span "Commit" at bounding box center [372, 15] width 27 height 19
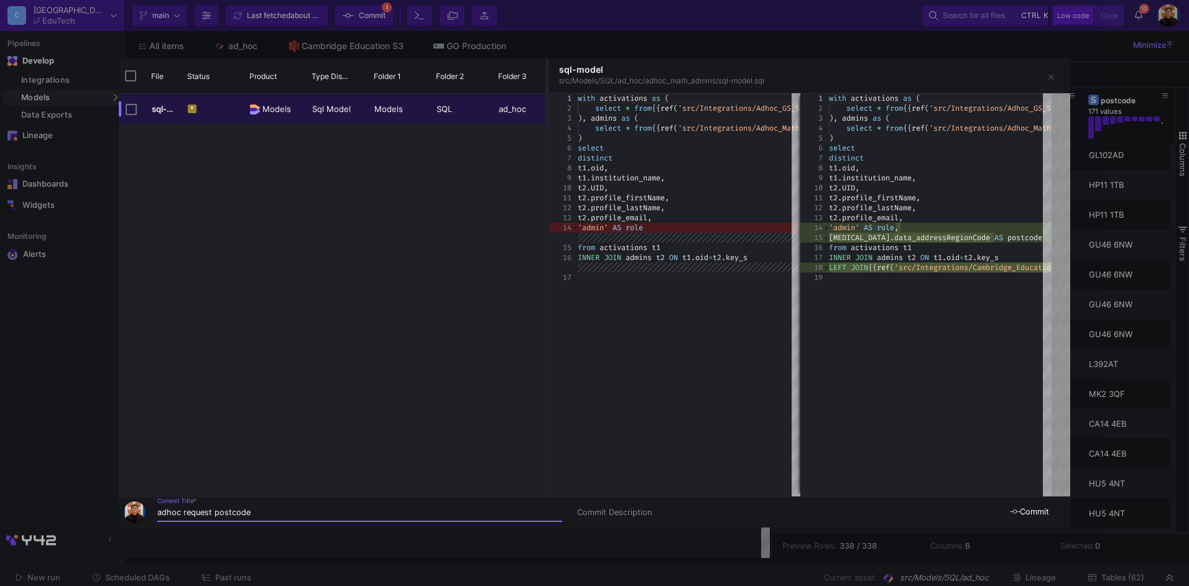
type input "adhoc request postcode"
click at [1038, 511] on span "Commit" at bounding box center [1029, 511] width 39 height 9
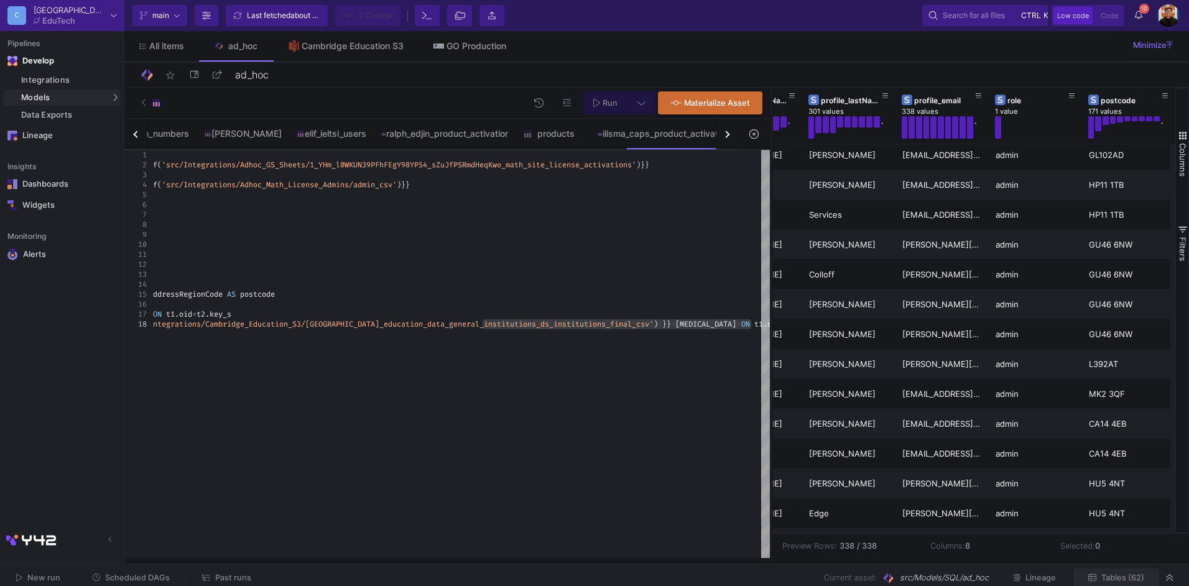
click at [1129, 570] on button "Tables (62)" at bounding box center [1117, 578] width 86 height 19
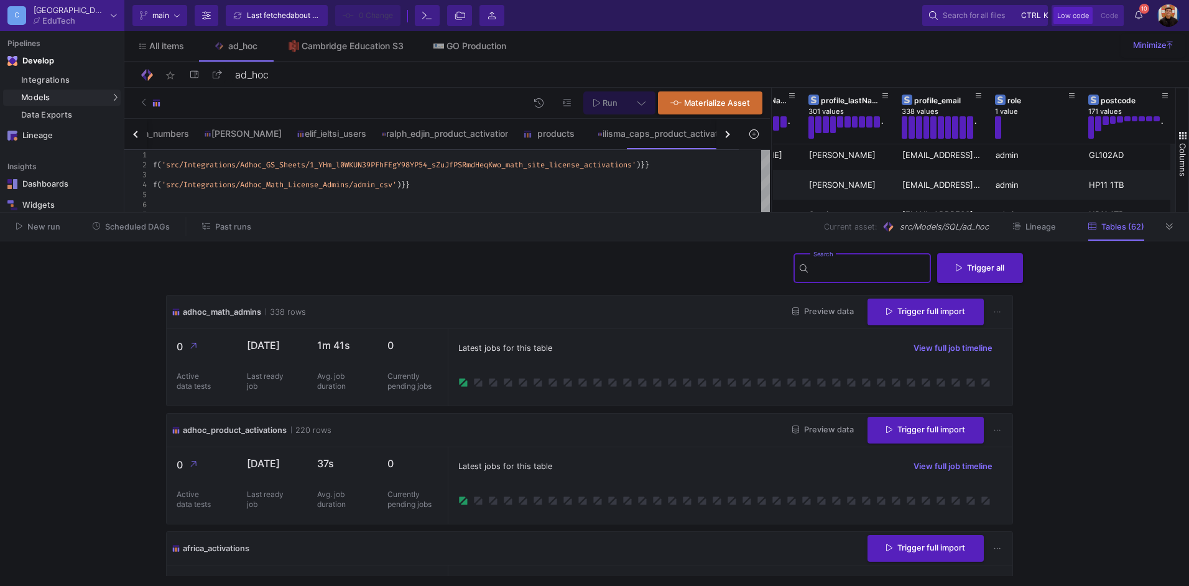
click at [840, 267] on input "Search" at bounding box center [870, 270] width 112 height 10
type input "math"
click at [912, 309] on span "Trigger full import" at bounding box center [926, 309] width 79 height 9
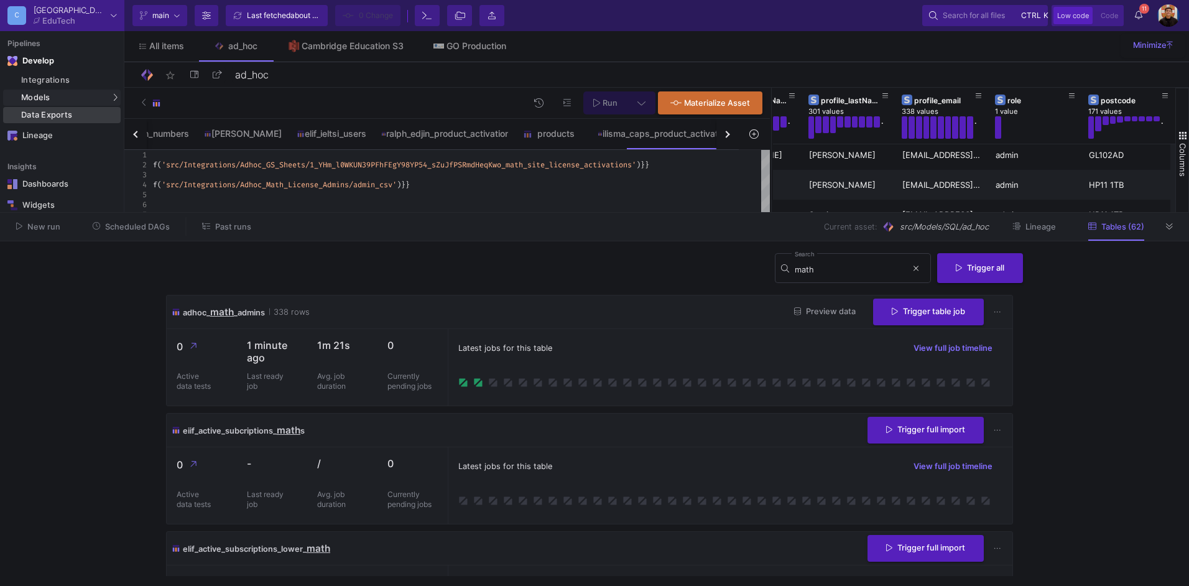
click at [66, 116] on div "Data Exports" at bounding box center [69, 115] width 96 height 10
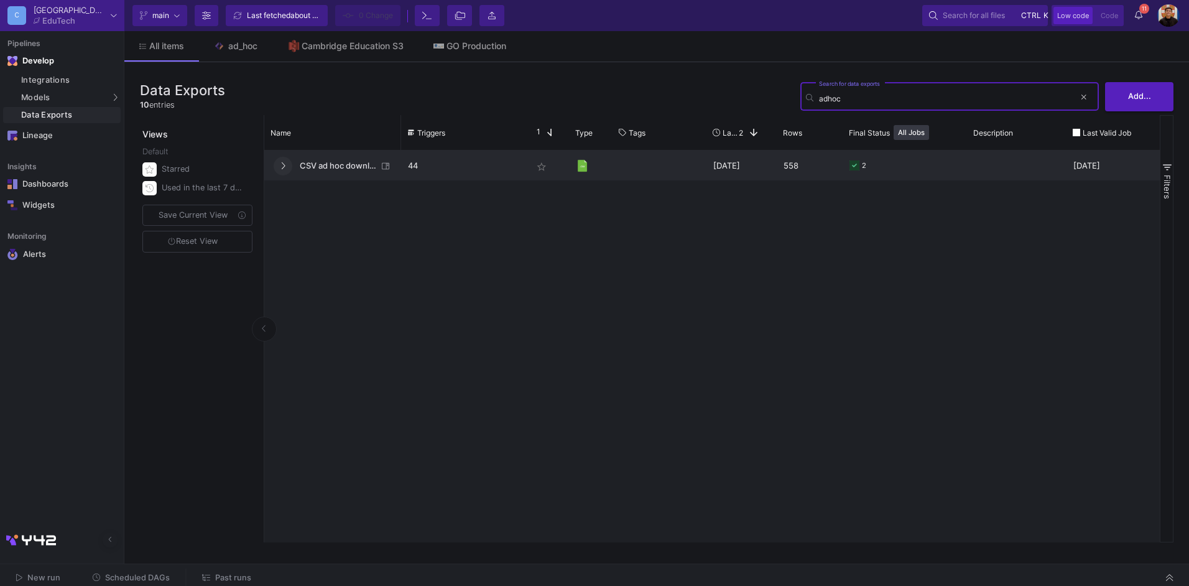
type input "adhoc"
drag, startPoint x: 275, startPoint y: 164, endPoint x: 282, endPoint y: 168, distance: 7.8
click at [281, 166] on button "Press SPACE to select this row." at bounding box center [283, 166] width 19 height 19
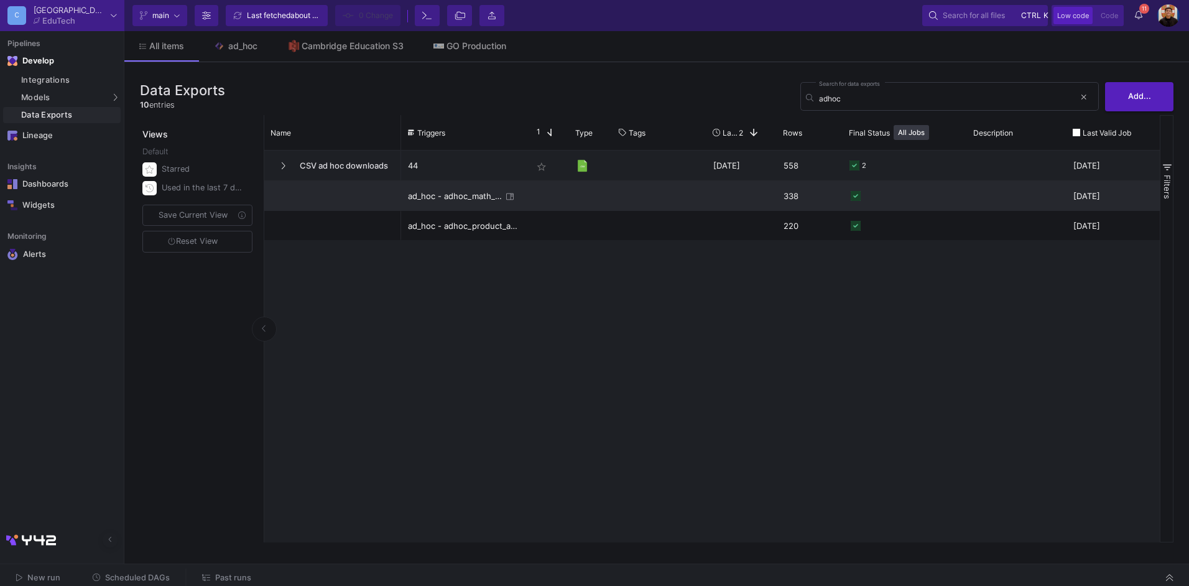
click at [474, 200] on div "ad_hoc - adhoc_math_admins" at bounding box center [455, 196] width 94 height 29
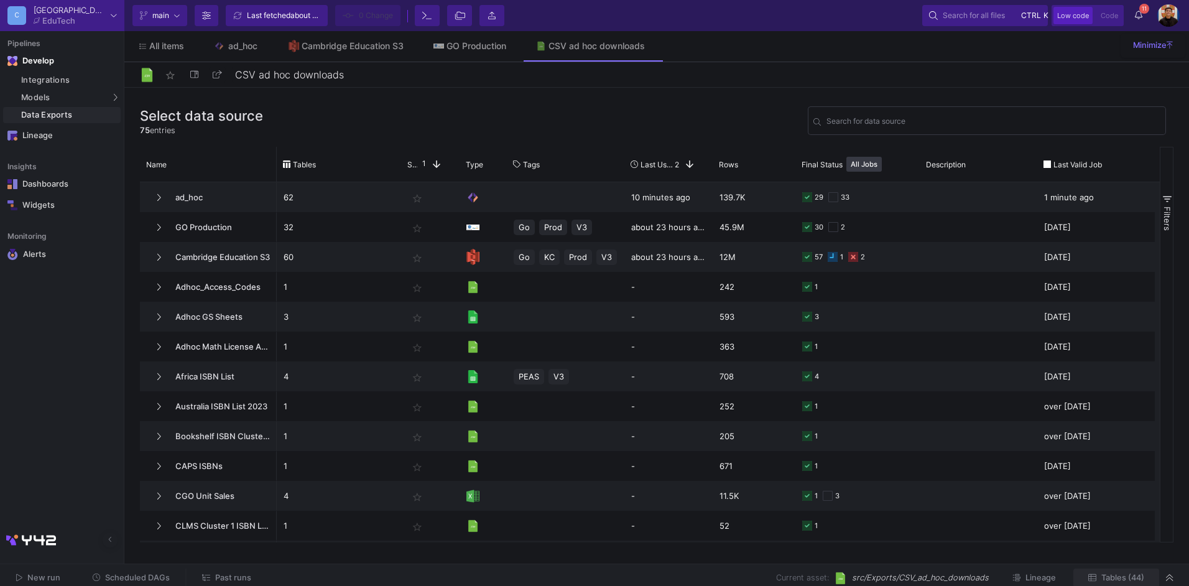
click at [1123, 575] on span "Tables (44)" at bounding box center [1123, 577] width 43 height 9
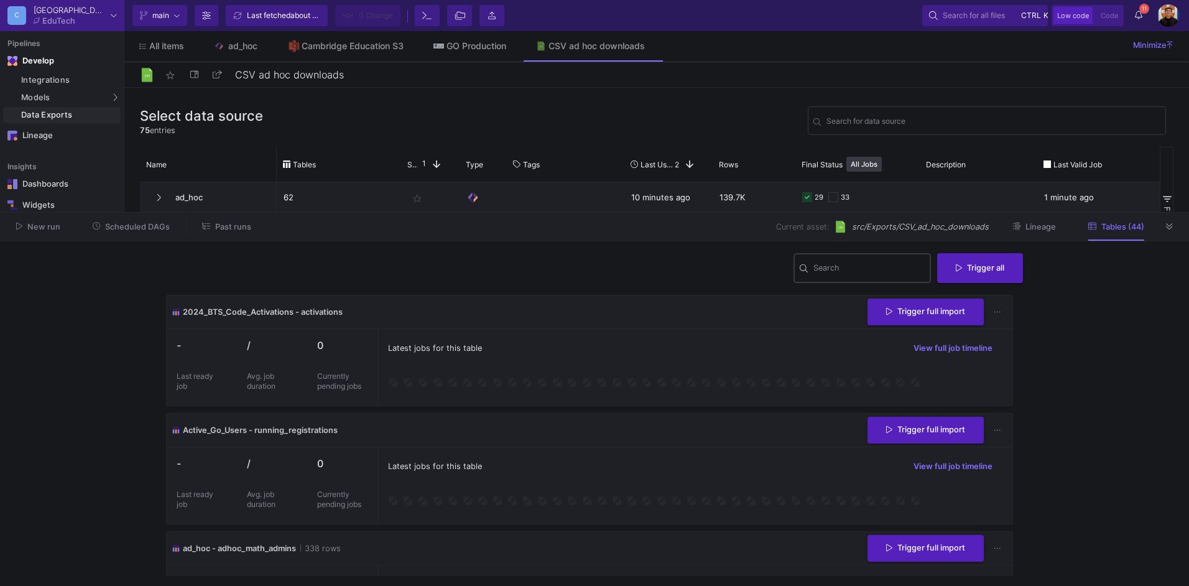
click at [829, 266] on input "Search" at bounding box center [870, 270] width 112 height 10
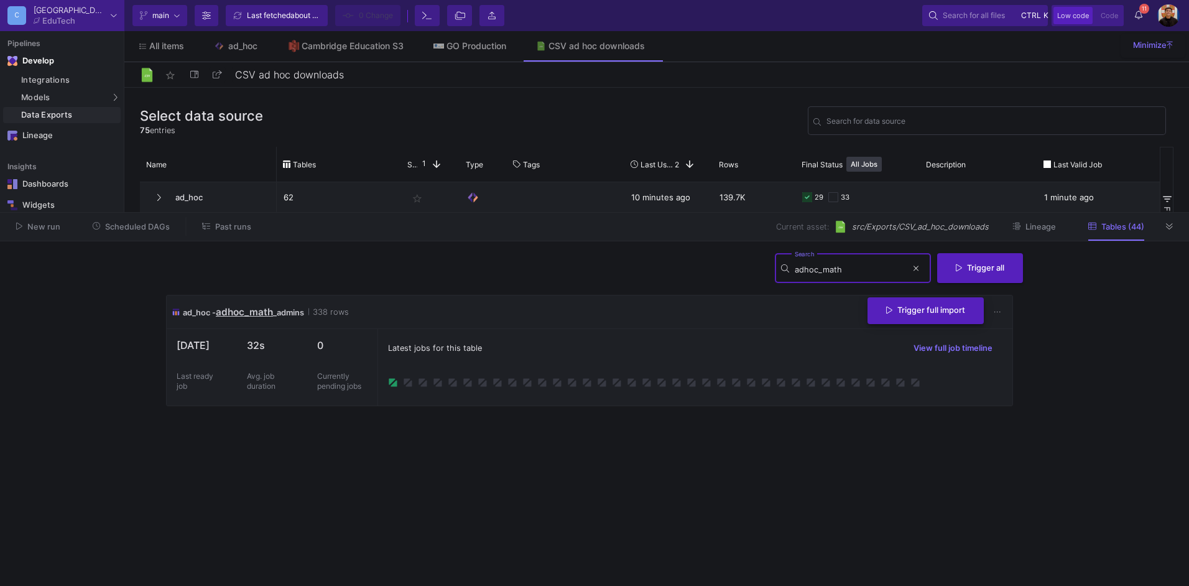
type input "adhoc_math"
click at [928, 311] on span "Trigger full import" at bounding box center [926, 309] width 79 height 9
click at [872, 457] on cdk-virtual-scroll-viewport "ad_hoc - adhoc_math _admins 338 rows Trigger full import [DATE] Last ready job …" at bounding box center [594, 435] width 857 height 281
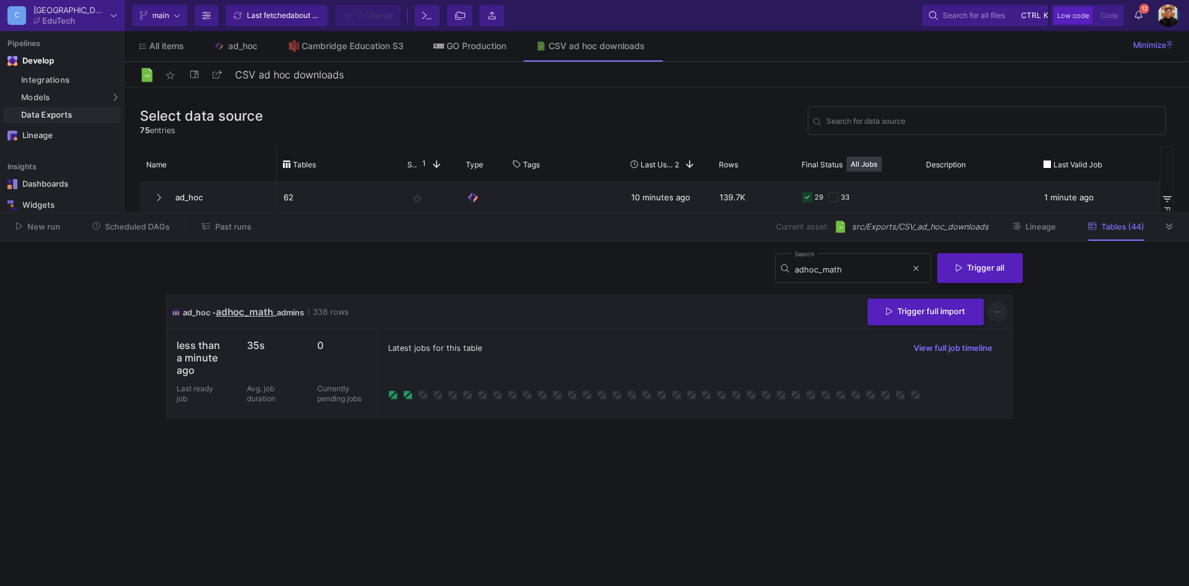
click at [997, 314] on icon at bounding box center [997, 312] width 7 height 8
click at [1018, 365] on link "Download CSV" at bounding box center [1035, 371] width 93 height 30
